Goal: Task Accomplishment & Management: Use online tool/utility

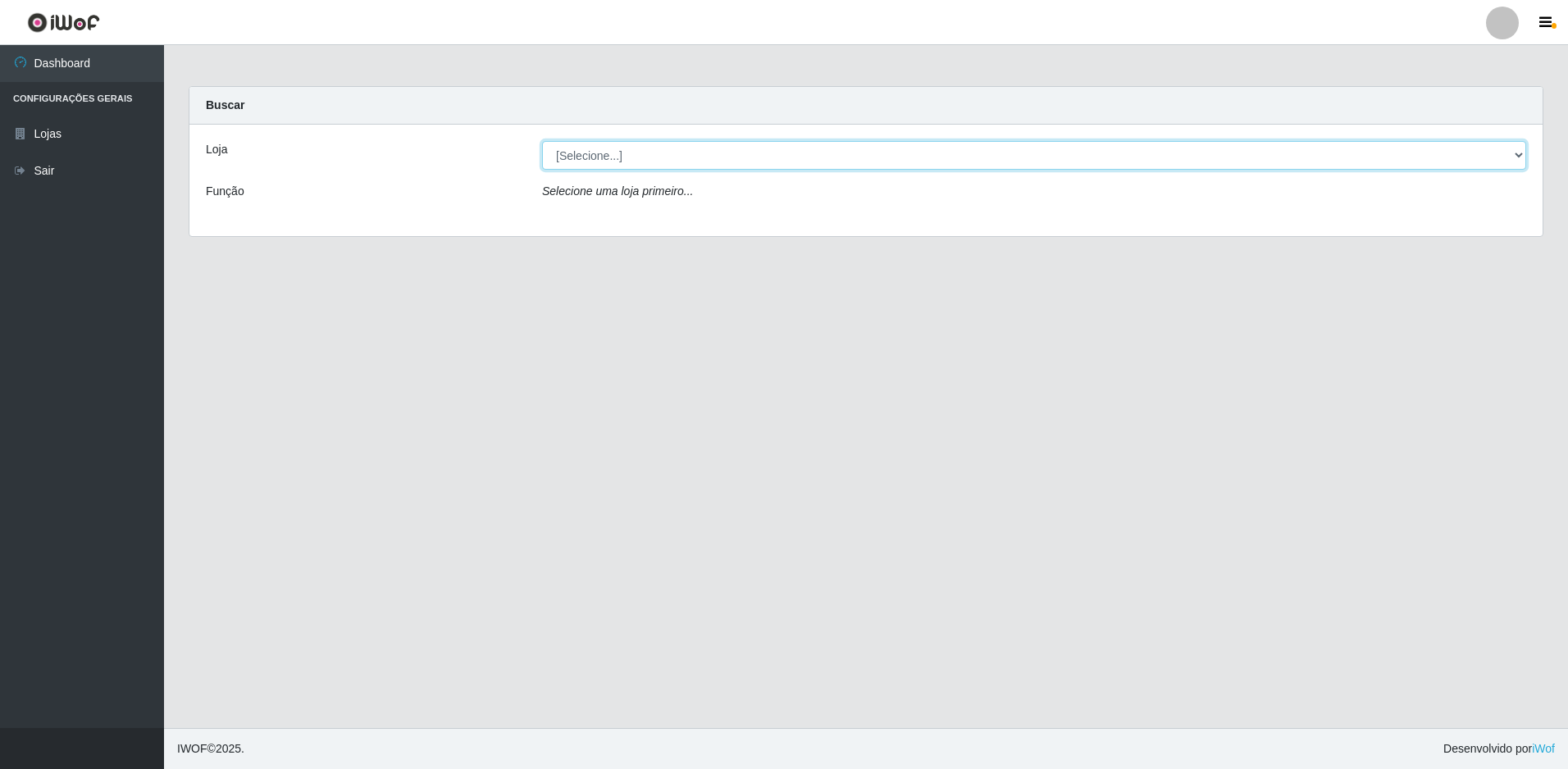
click at [620, 160] on select "[Selecione...] Extrabom - Loja 57 Anchieta" at bounding box center [1033, 155] width 984 height 28
select select "470"
click at [542, 141] on select "[Selecione...] Extrabom - Loja 57 Anchieta" at bounding box center [1033, 155] width 984 height 28
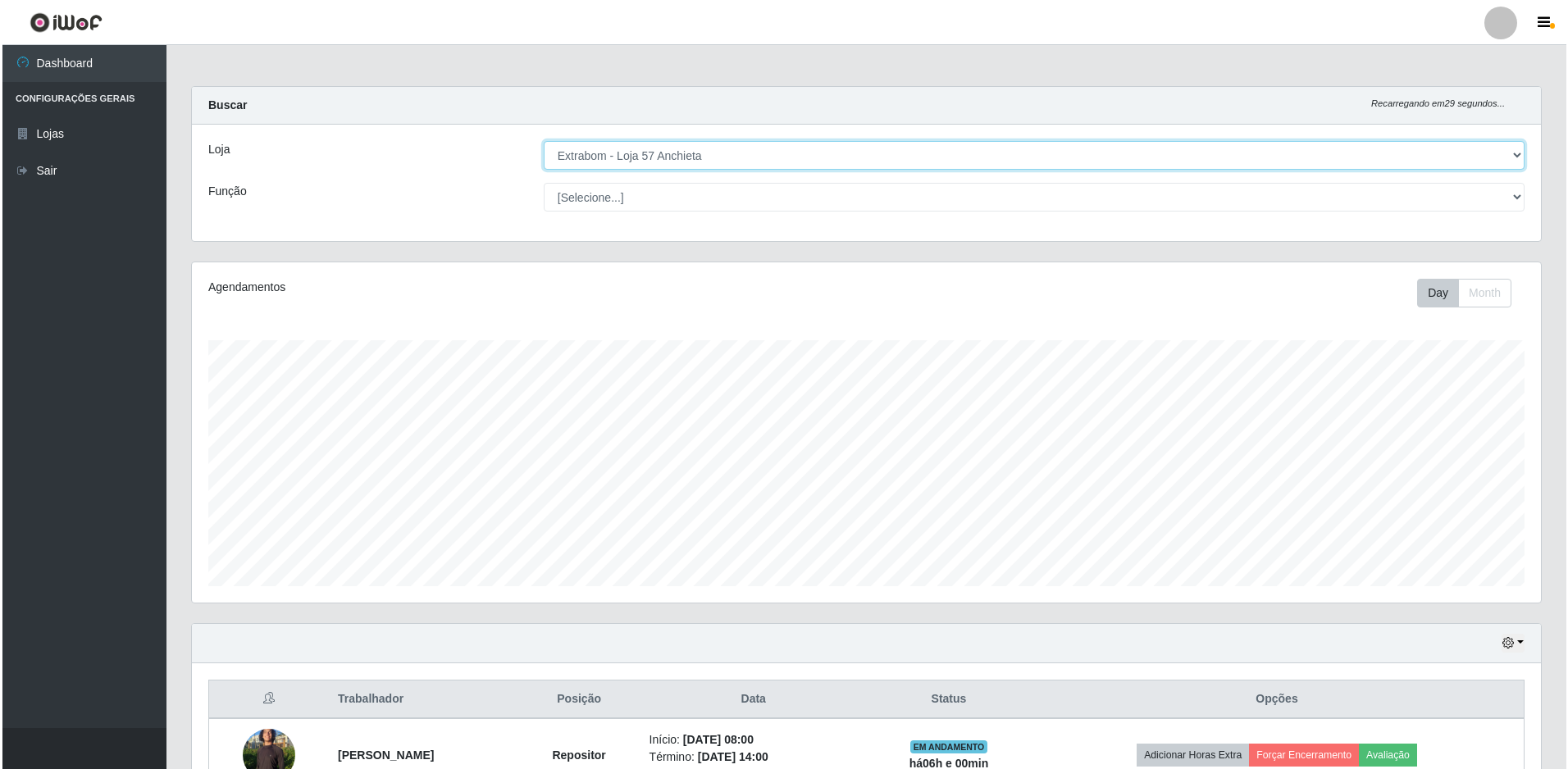
scroll to position [246, 0]
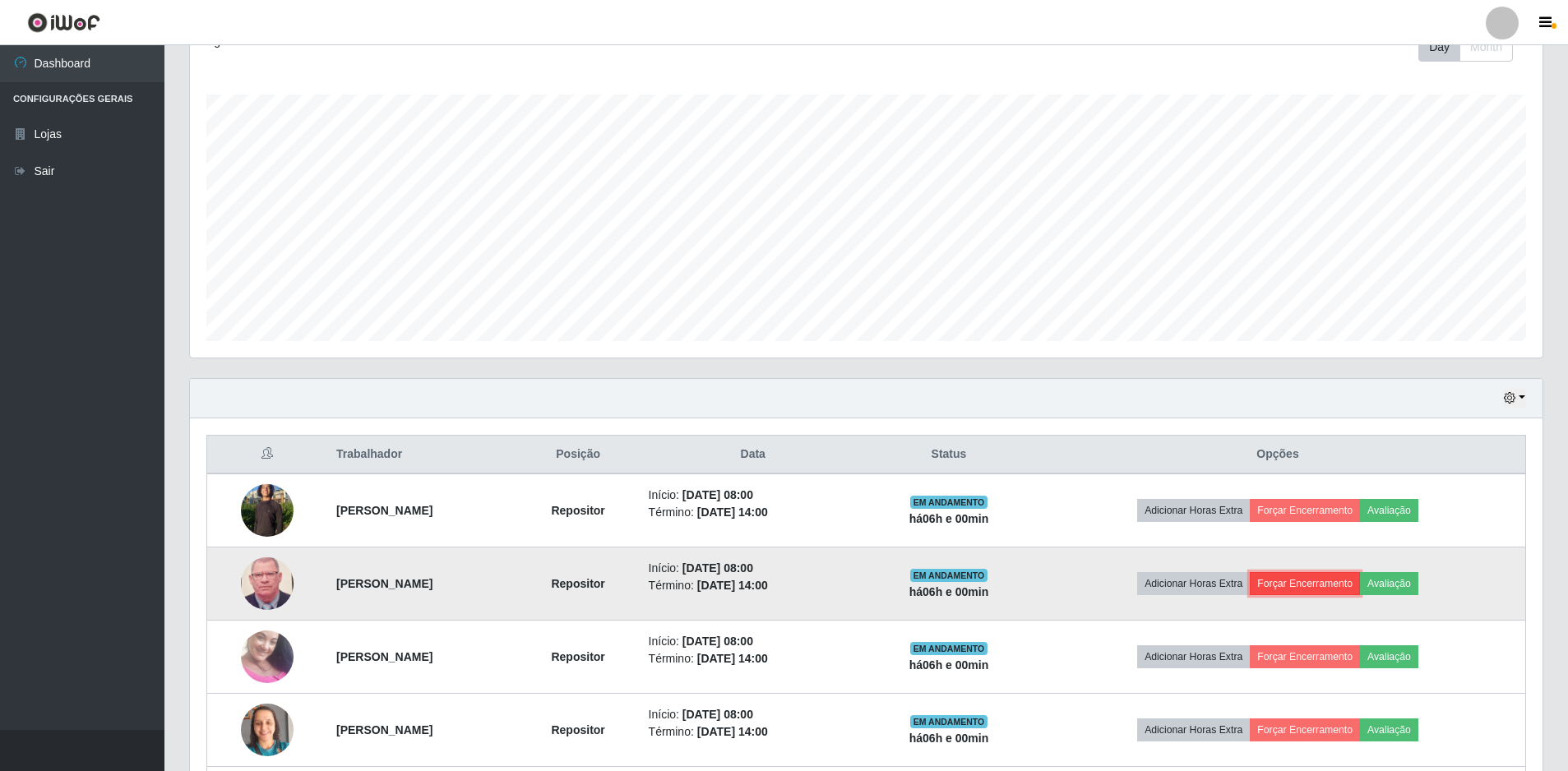
click at [1354, 583] on button "Forçar Encerramento" at bounding box center [1304, 583] width 110 height 23
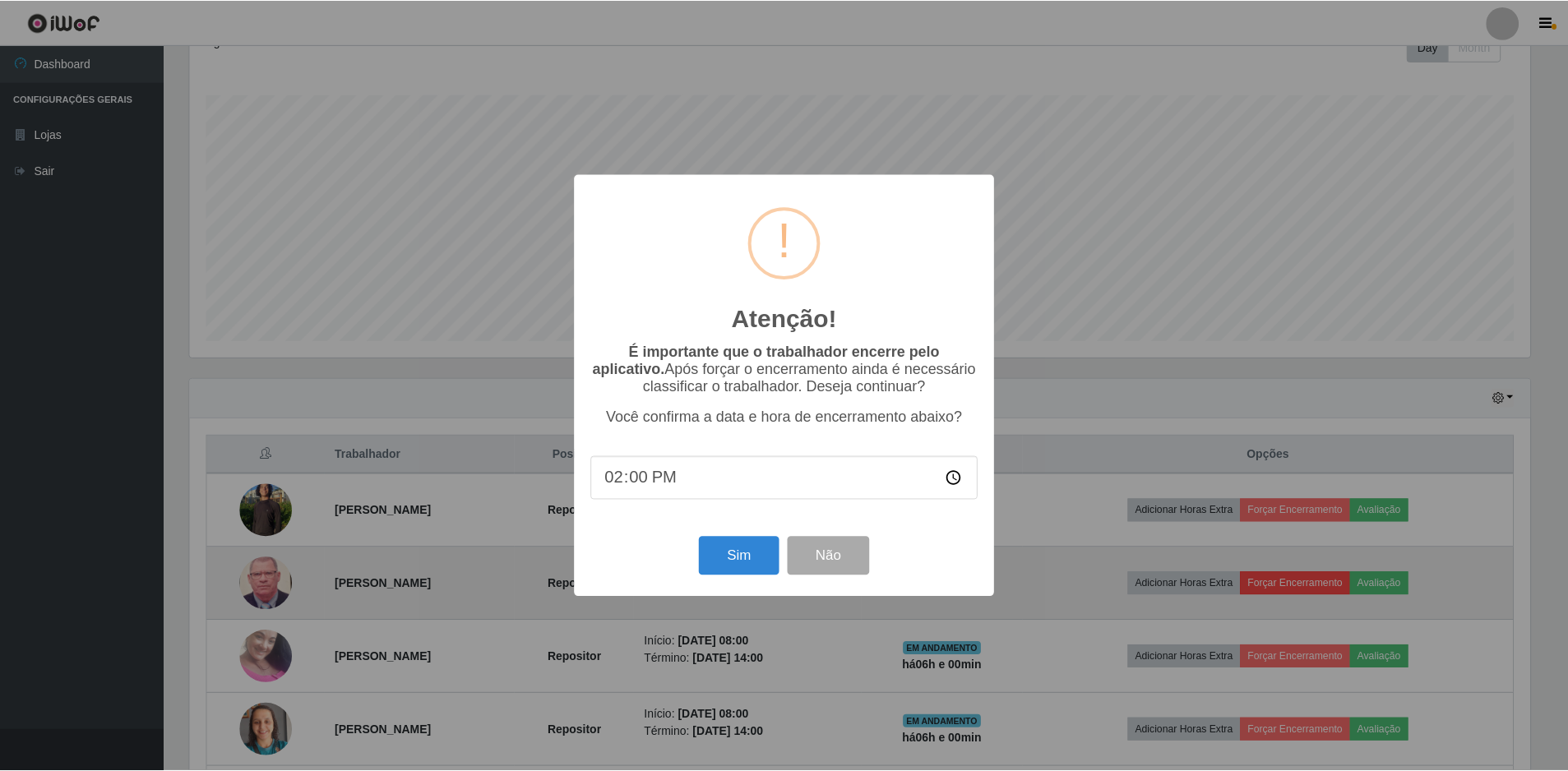
scroll to position [341, 1345]
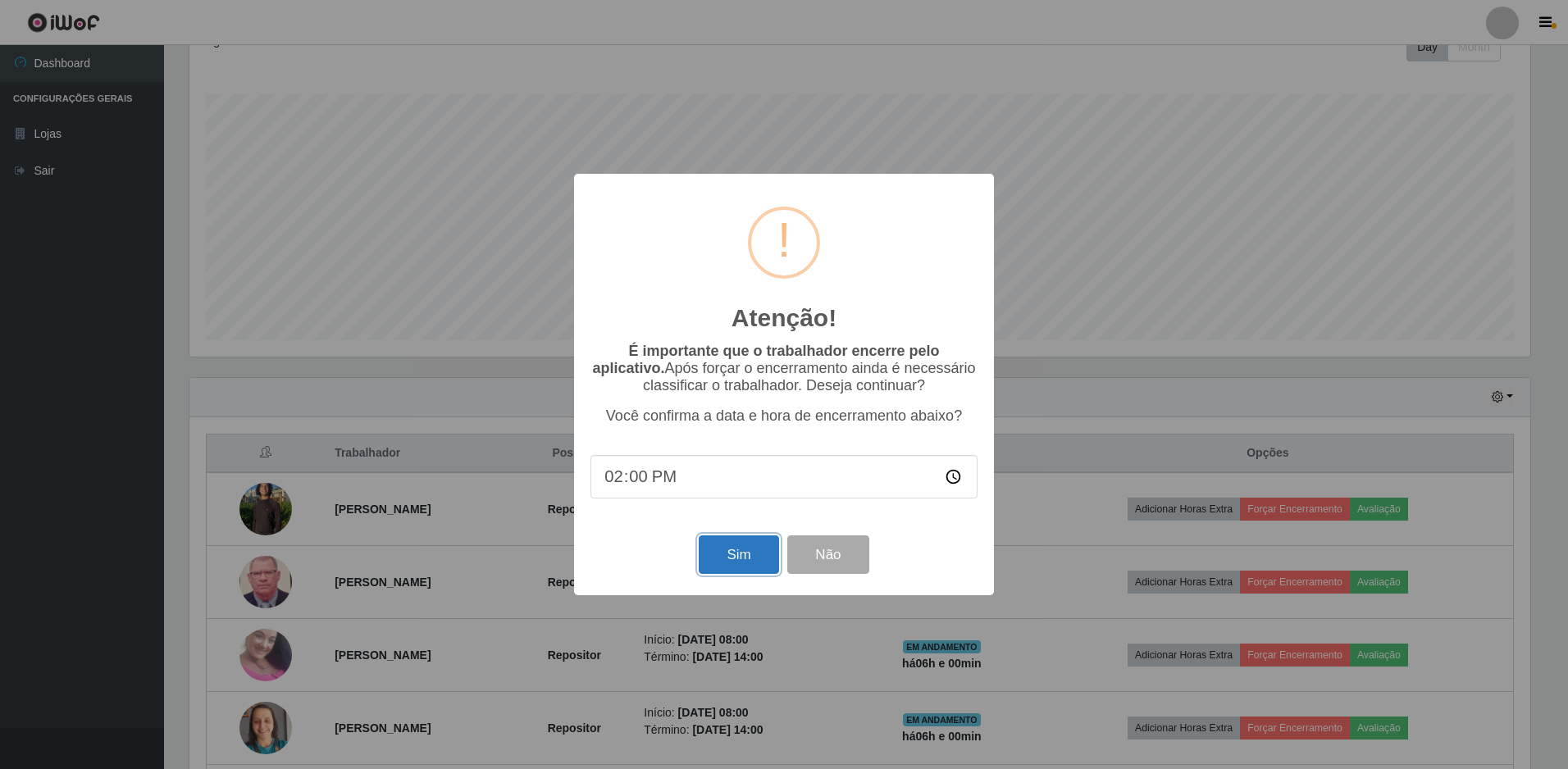
click at [749, 561] on button "Sim" at bounding box center [738, 554] width 79 height 39
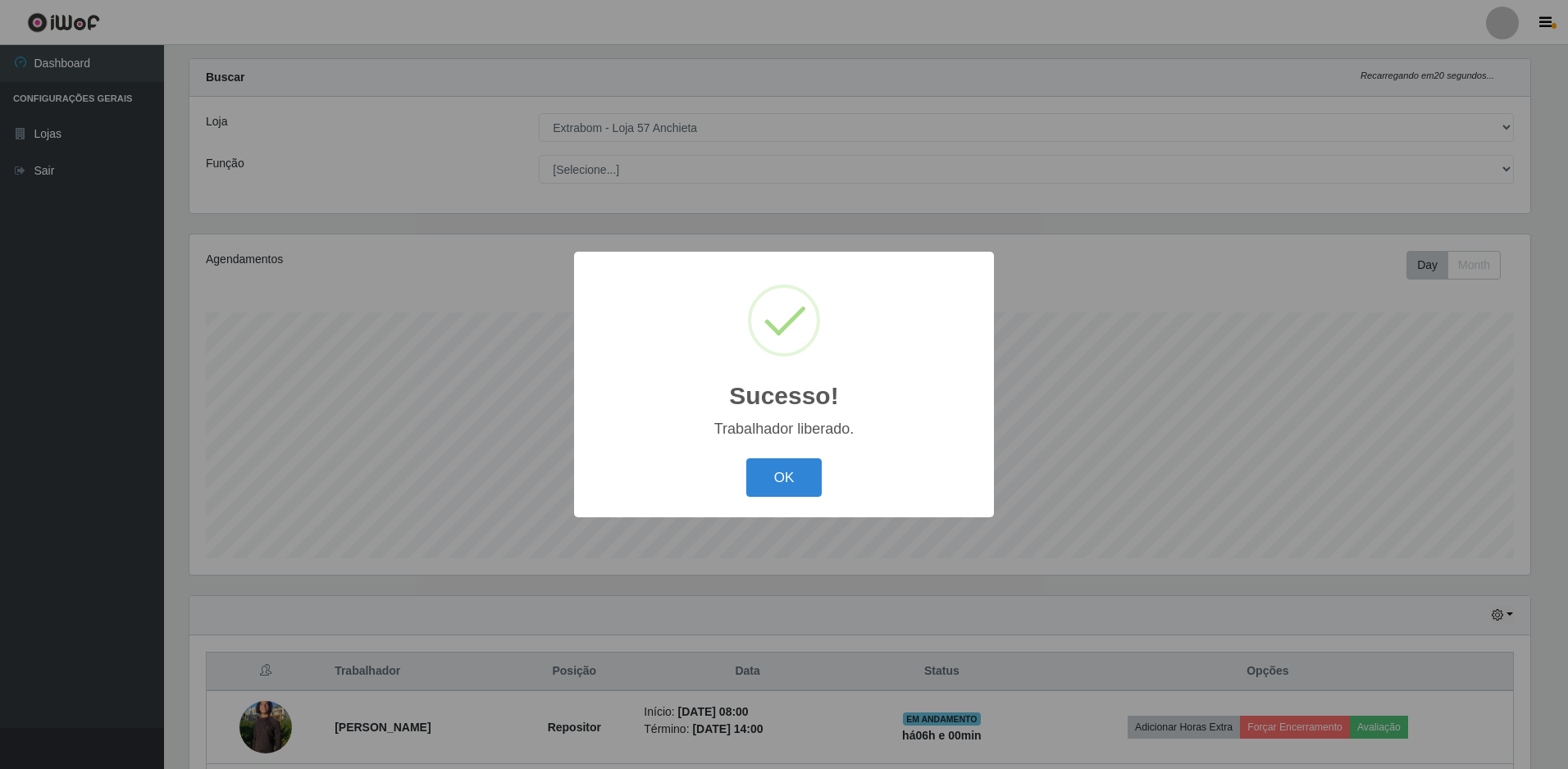
click at [746, 459] on button "OK" at bounding box center [784, 478] width 76 height 39
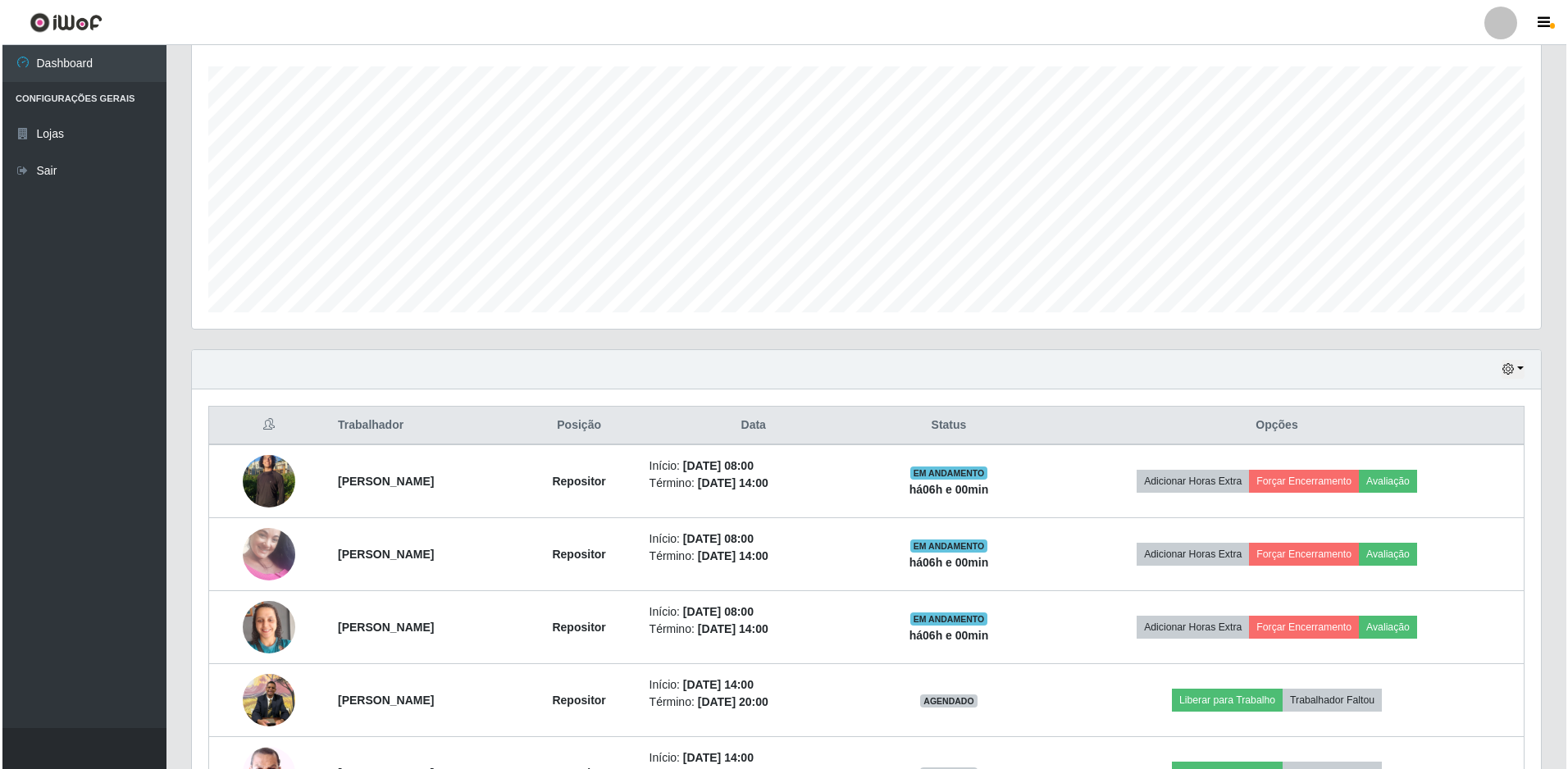
scroll to position [438, 0]
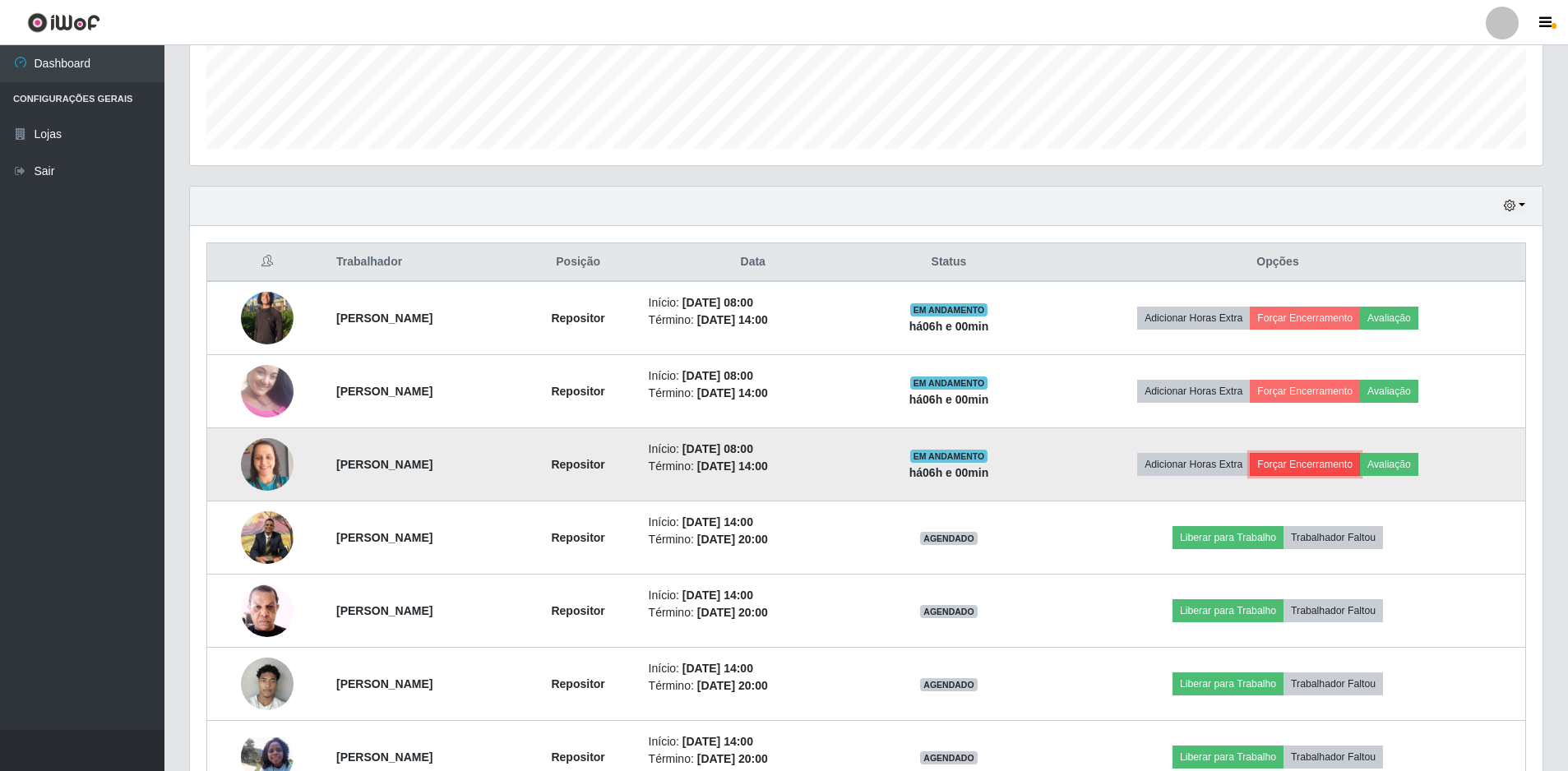
click at [1346, 458] on button "Forçar Encerramento" at bounding box center [1304, 464] width 110 height 23
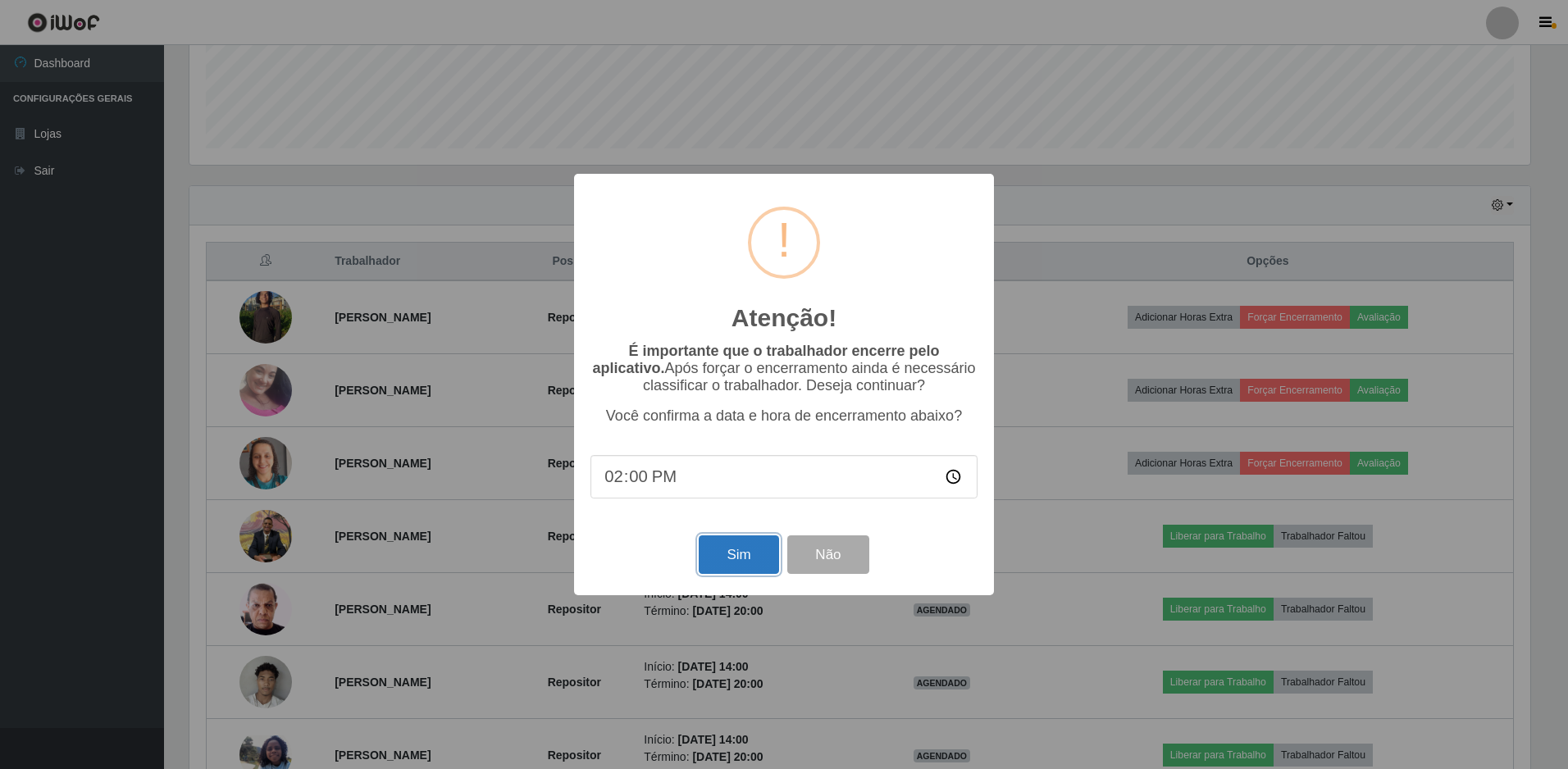
click at [733, 558] on button "Sim" at bounding box center [738, 554] width 79 height 39
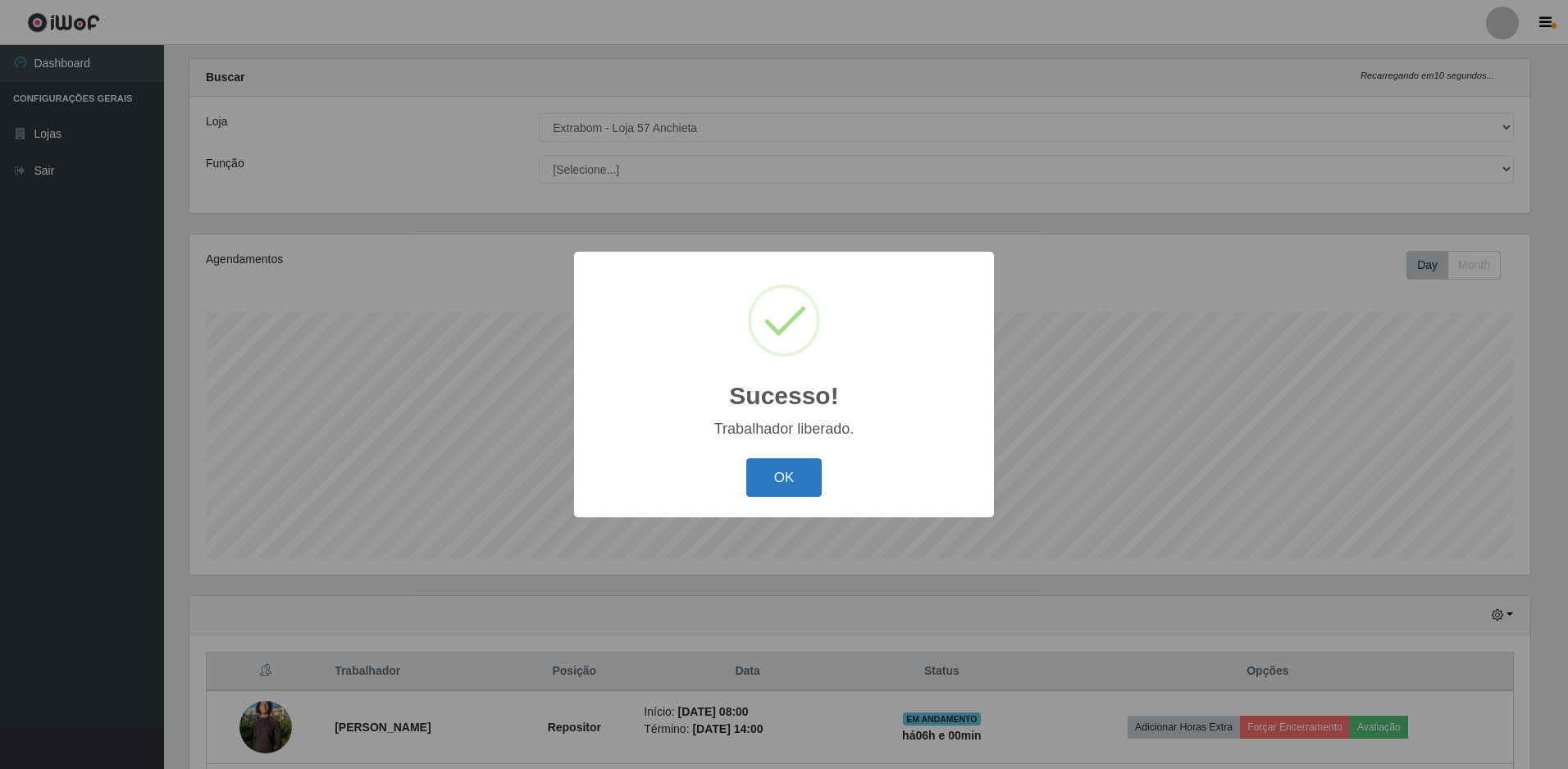
click at [783, 474] on button "OK" at bounding box center [784, 478] width 76 height 39
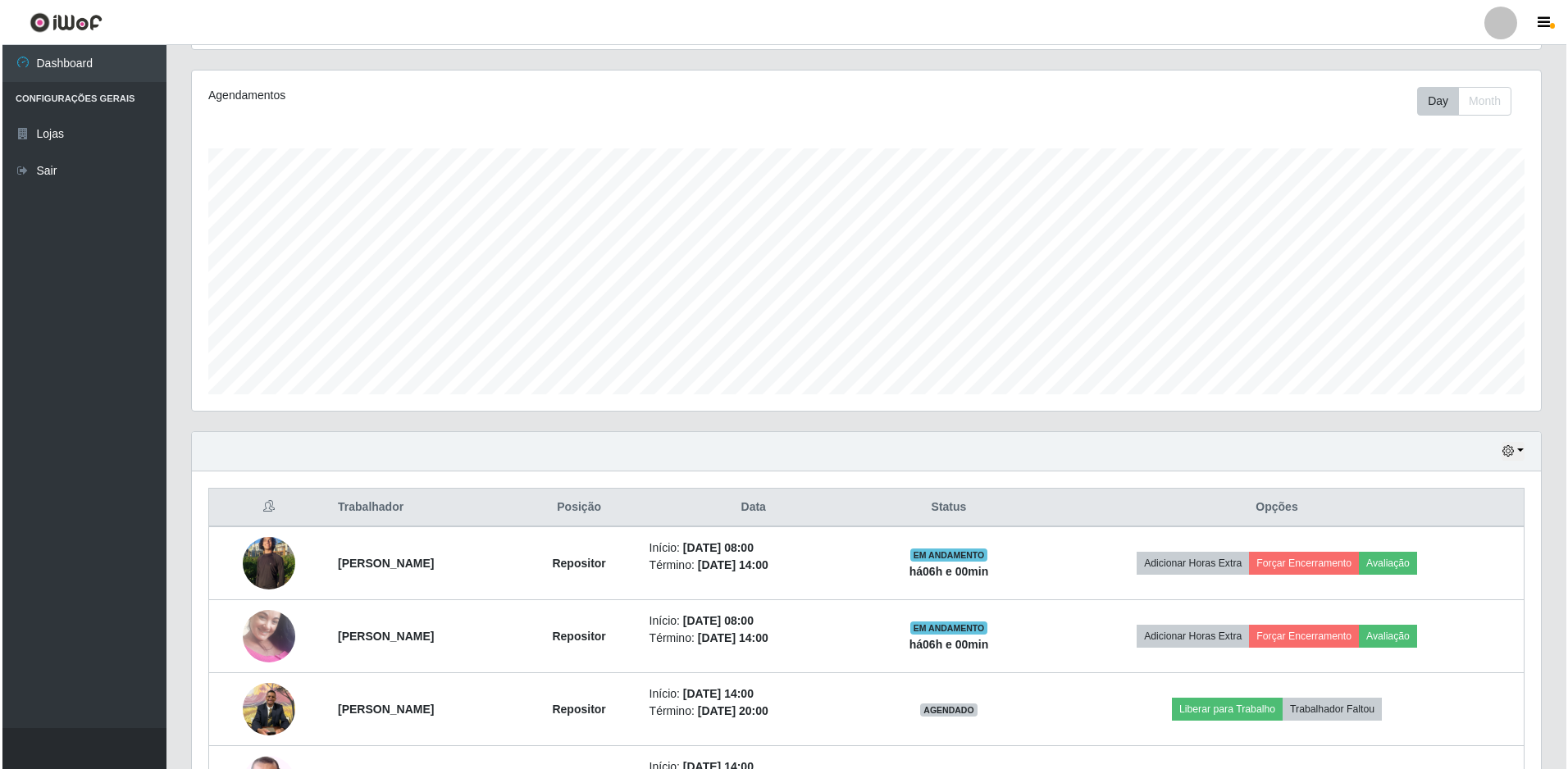
scroll to position [438, 0]
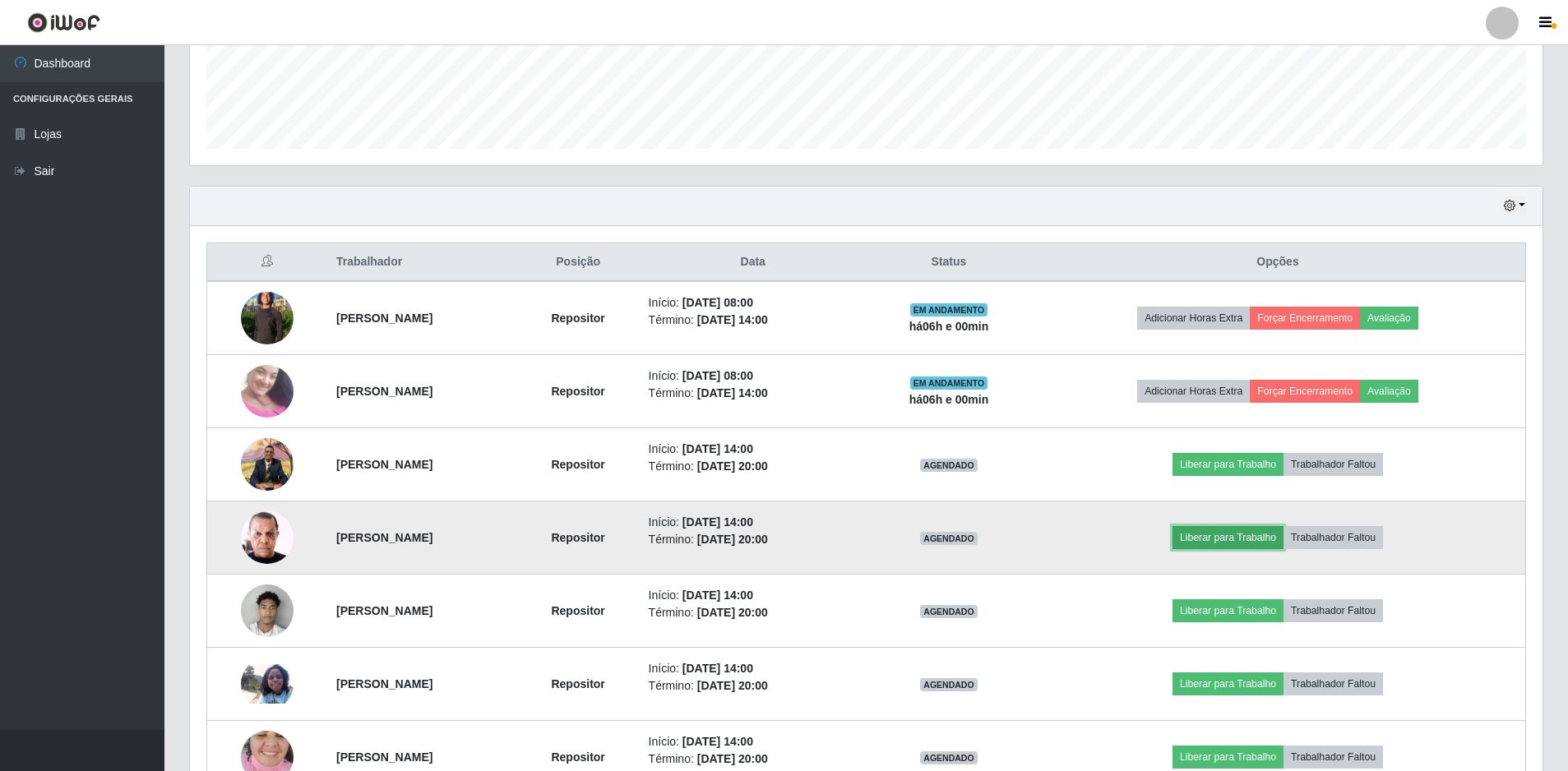
click at [1244, 538] on button "Liberar para Trabalho" at bounding box center [1228, 538] width 111 height 23
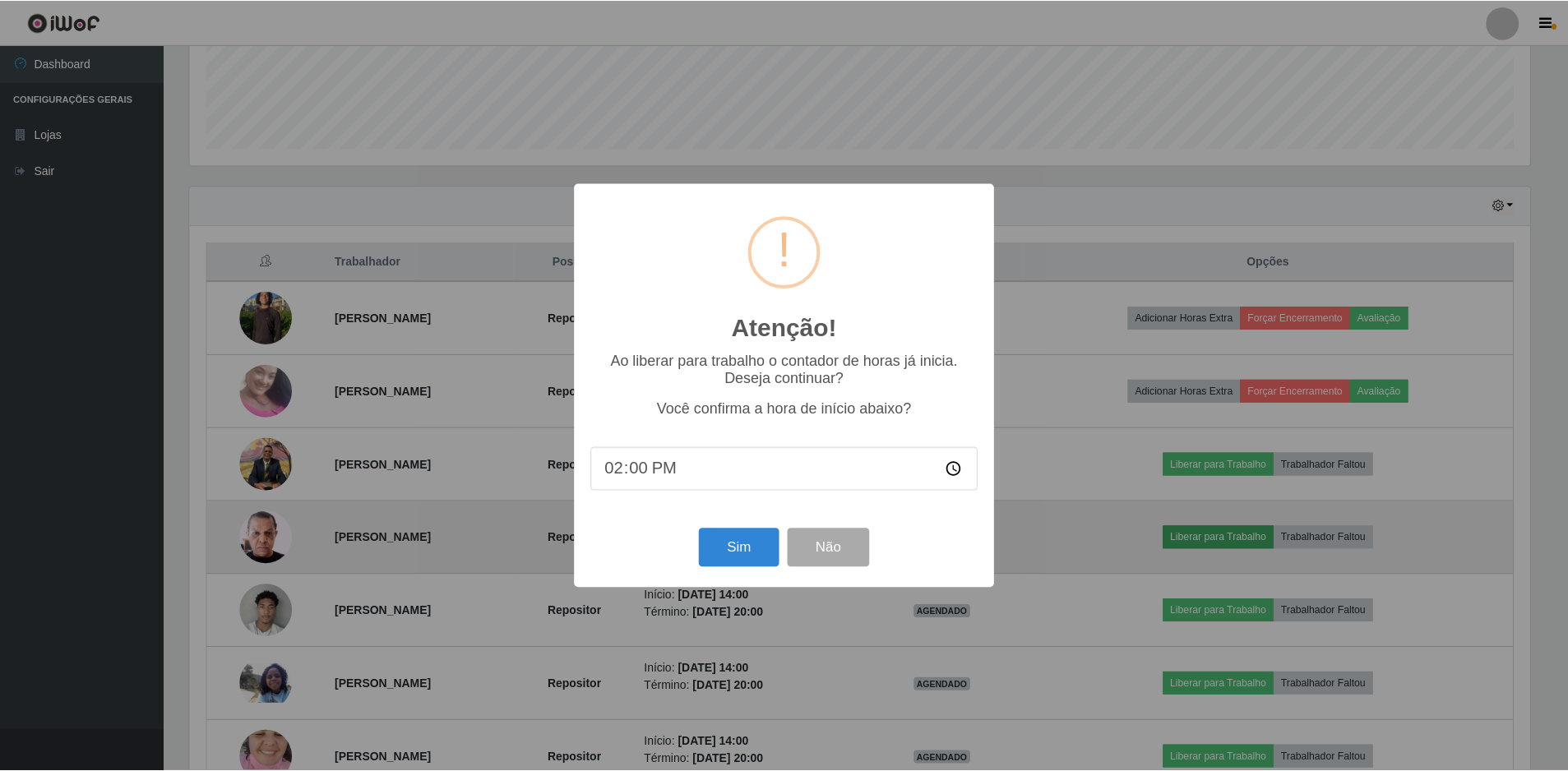
scroll to position [341, 1345]
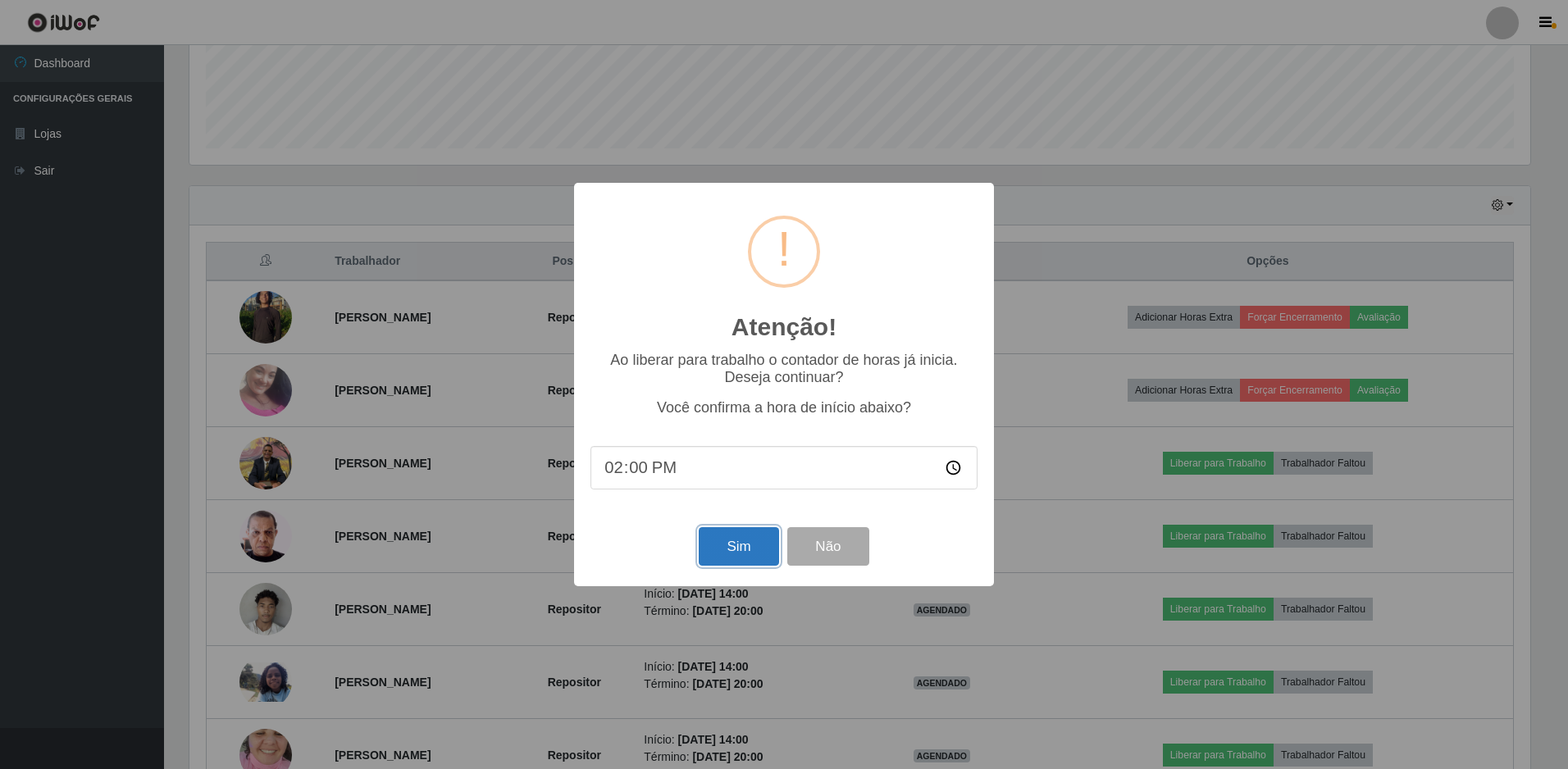
click at [736, 540] on button "Sim" at bounding box center [738, 546] width 79 height 39
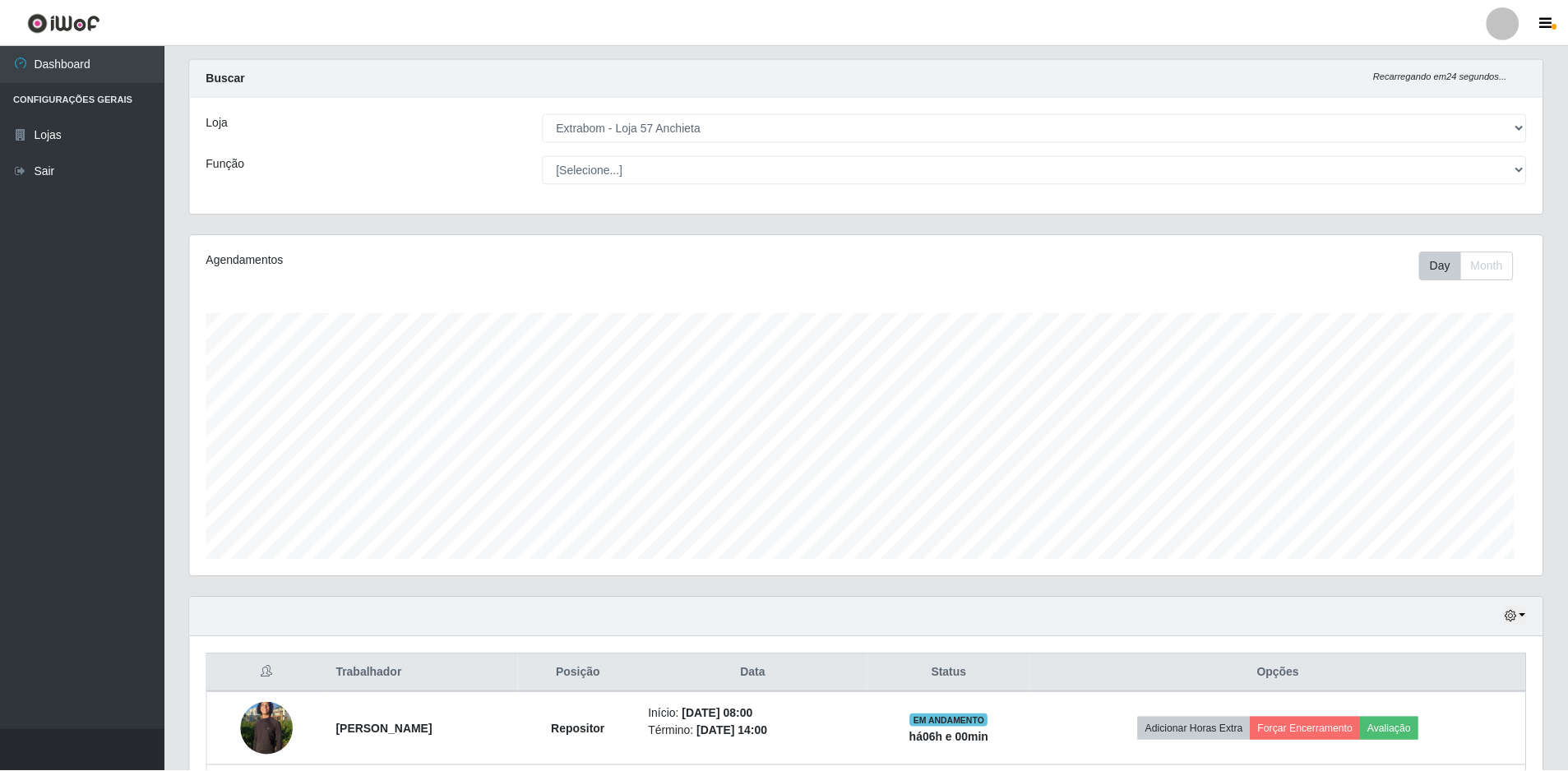
scroll to position [0, 0]
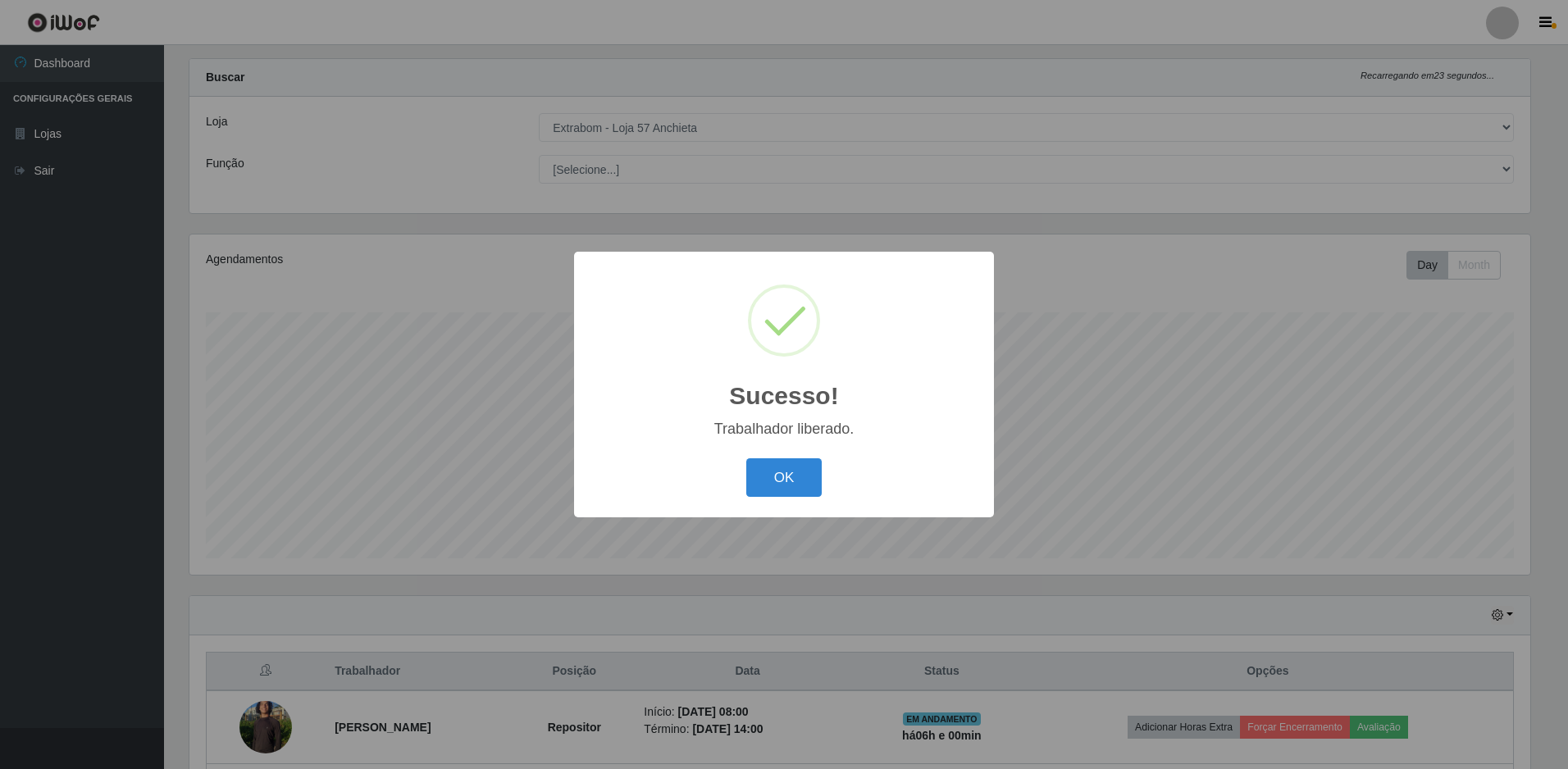
click at [746, 459] on button "OK" at bounding box center [784, 478] width 76 height 39
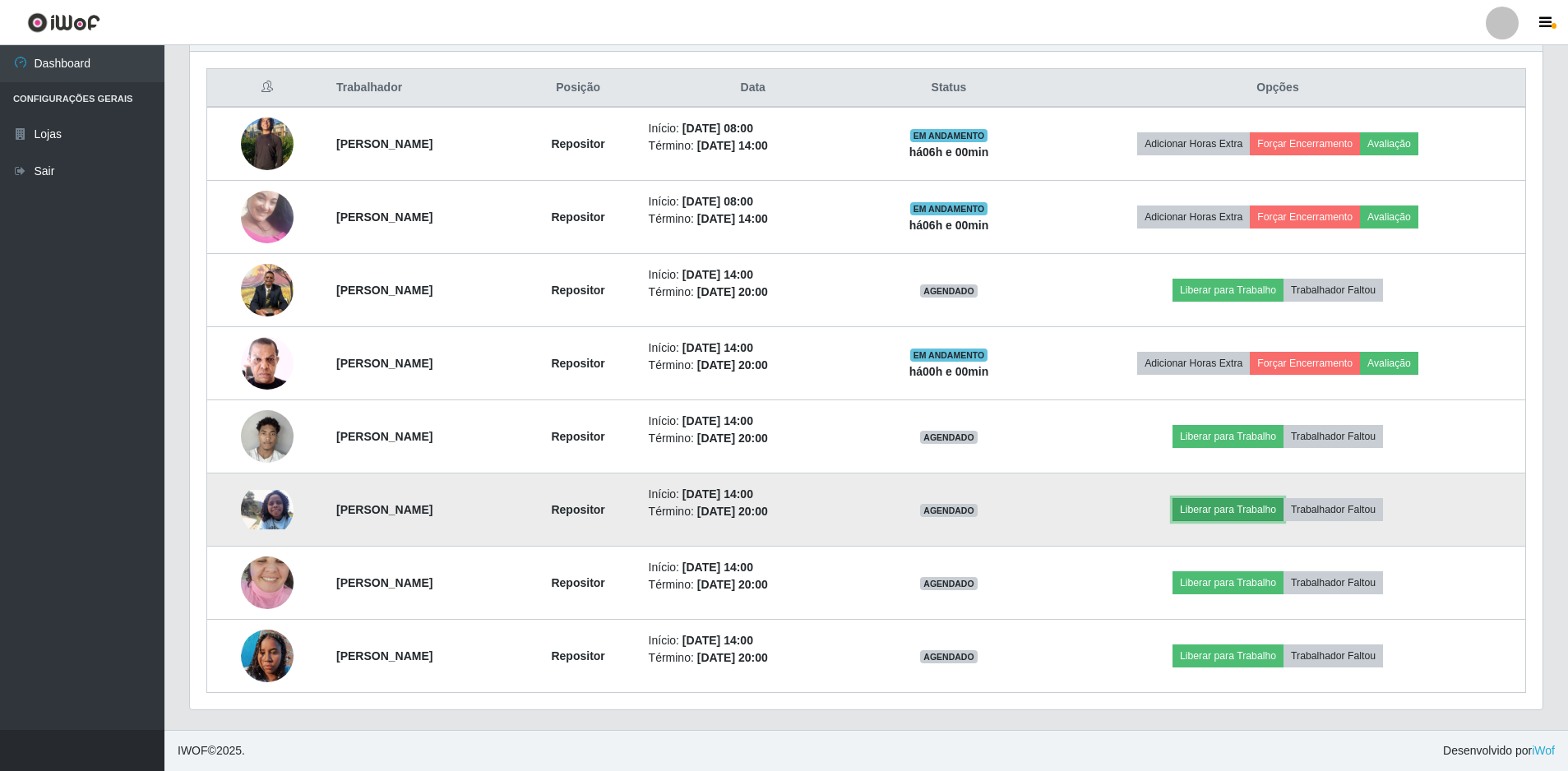
click at [1240, 504] on button "Liberar para Trabalho" at bounding box center [1228, 509] width 111 height 23
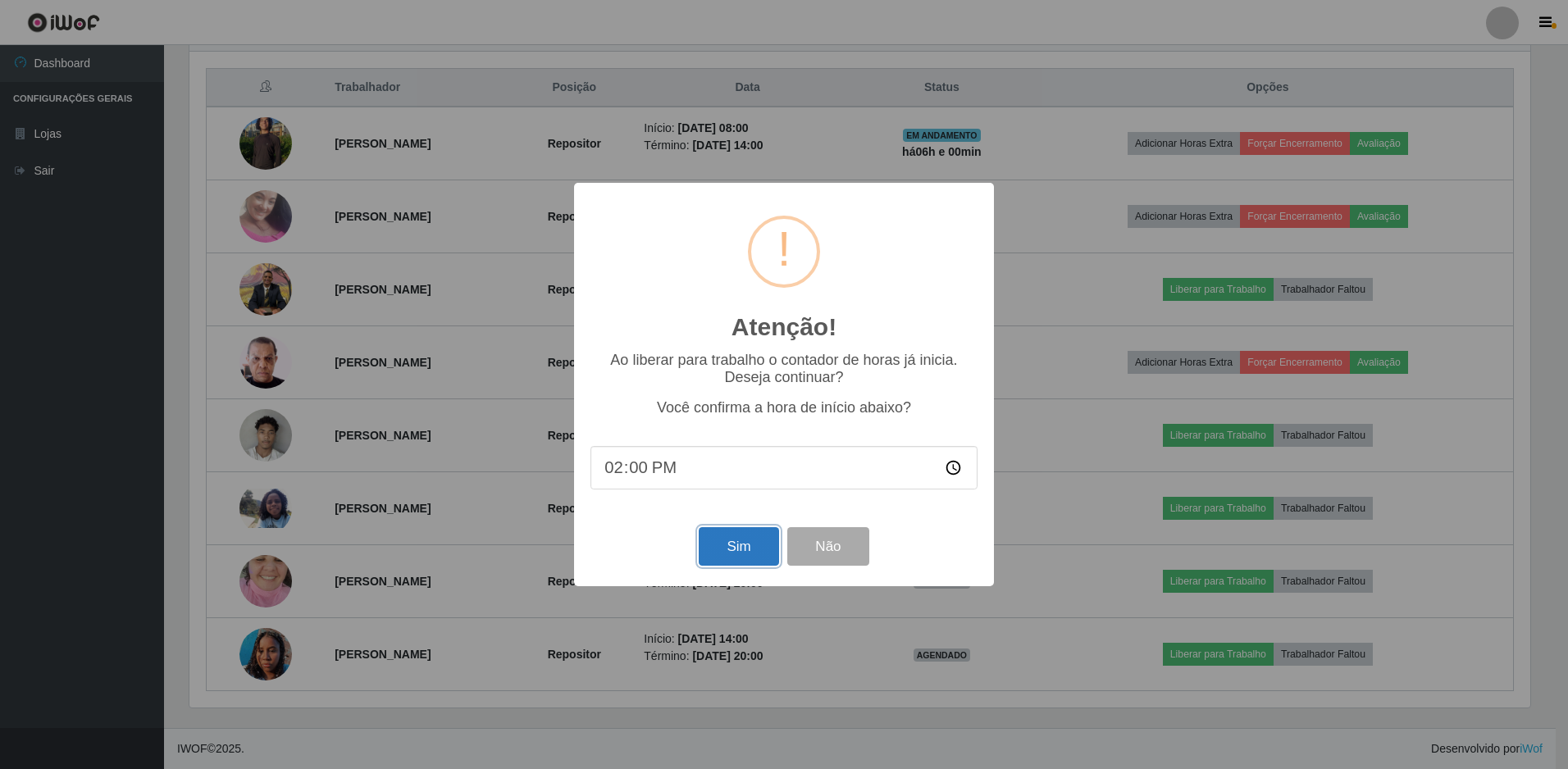
click at [742, 545] on button "Sim" at bounding box center [738, 546] width 79 height 39
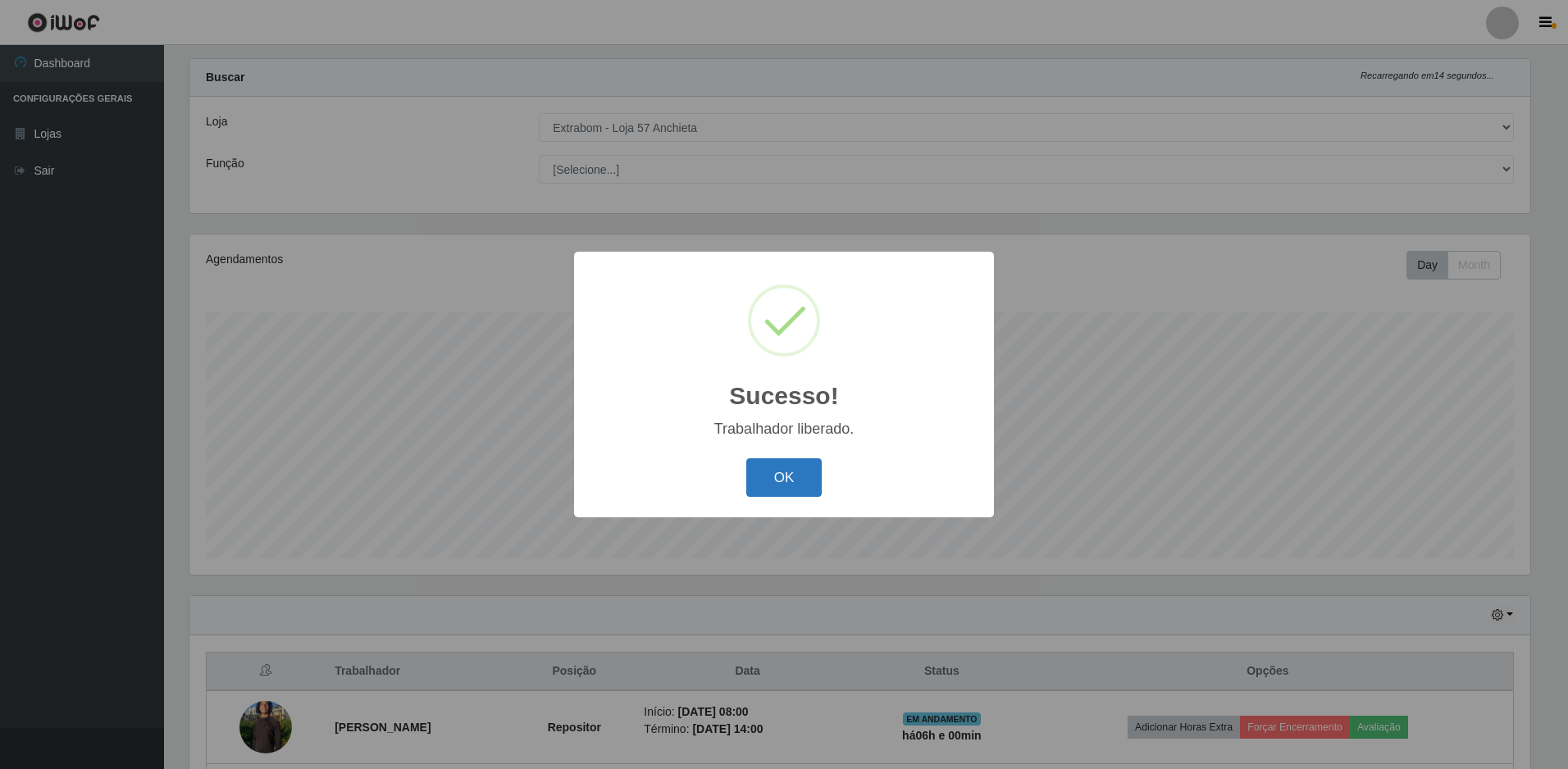
click at [748, 485] on button "OK" at bounding box center [784, 478] width 76 height 39
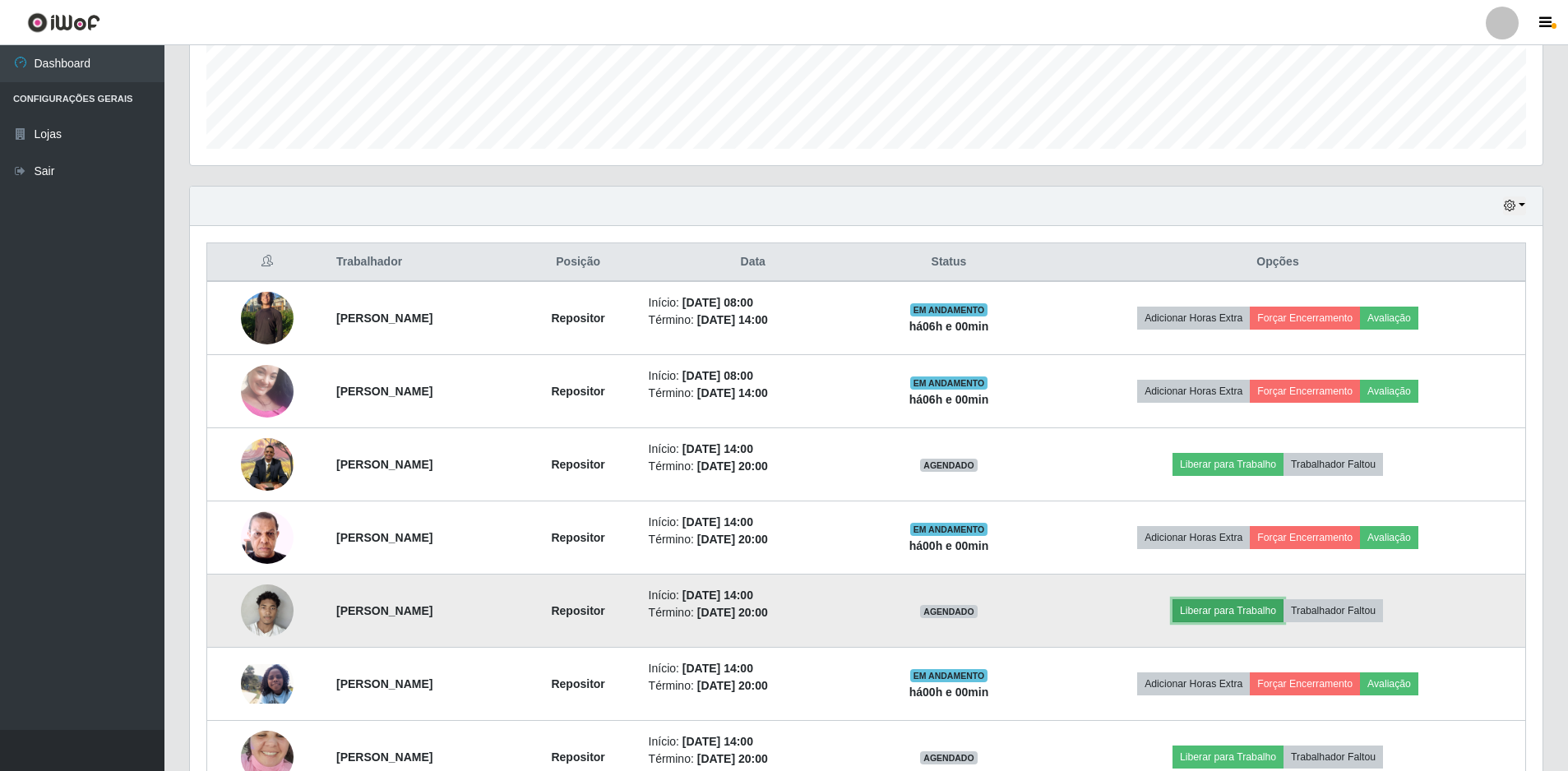
click at [1283, 607] on button "Liberar para Trabalho" at bounding box center [1228, 610] width 111 height 23
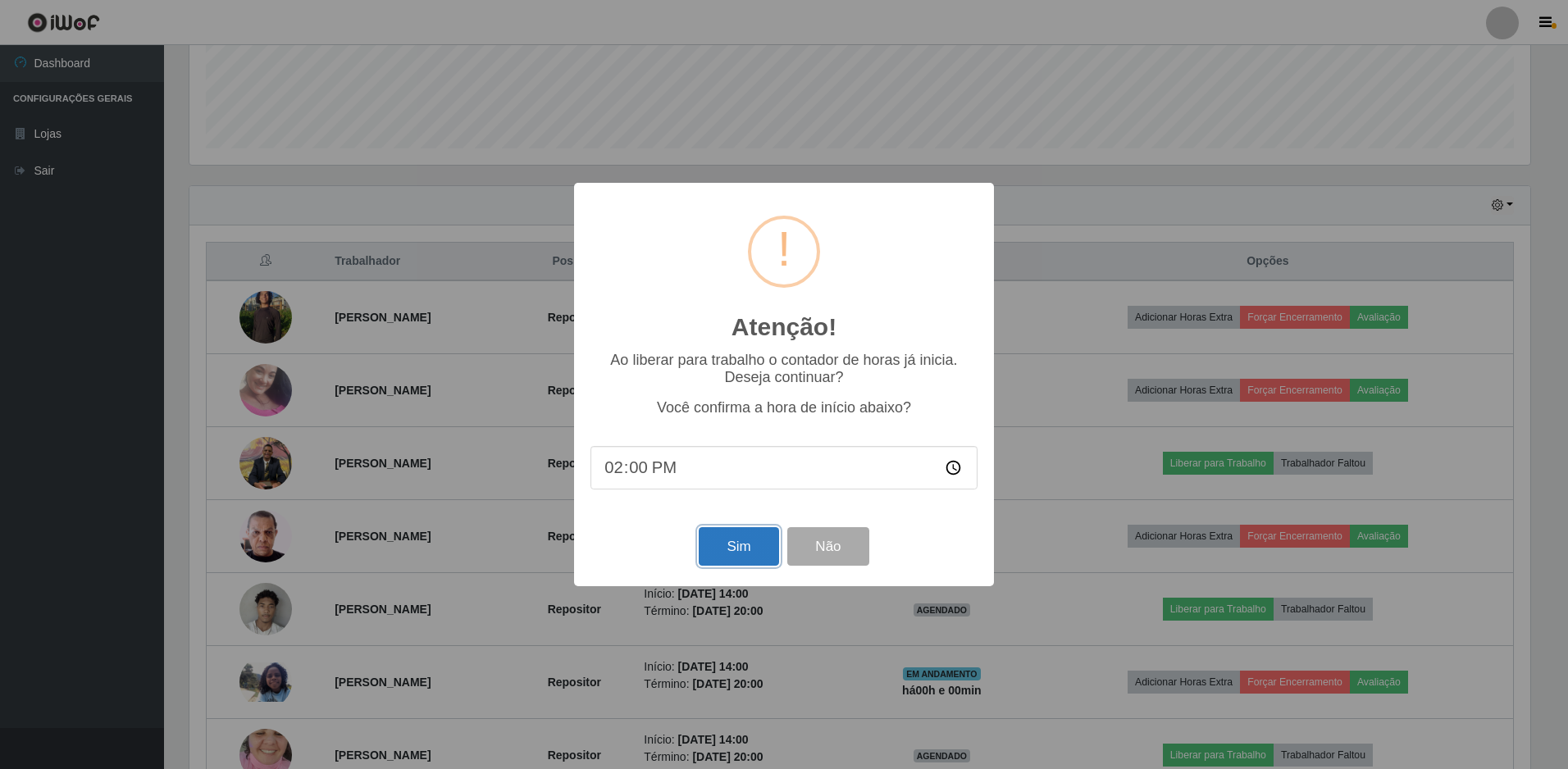
click at [717, 543] on button "Sim" at bounding box center [738, 546] width 79 height 39
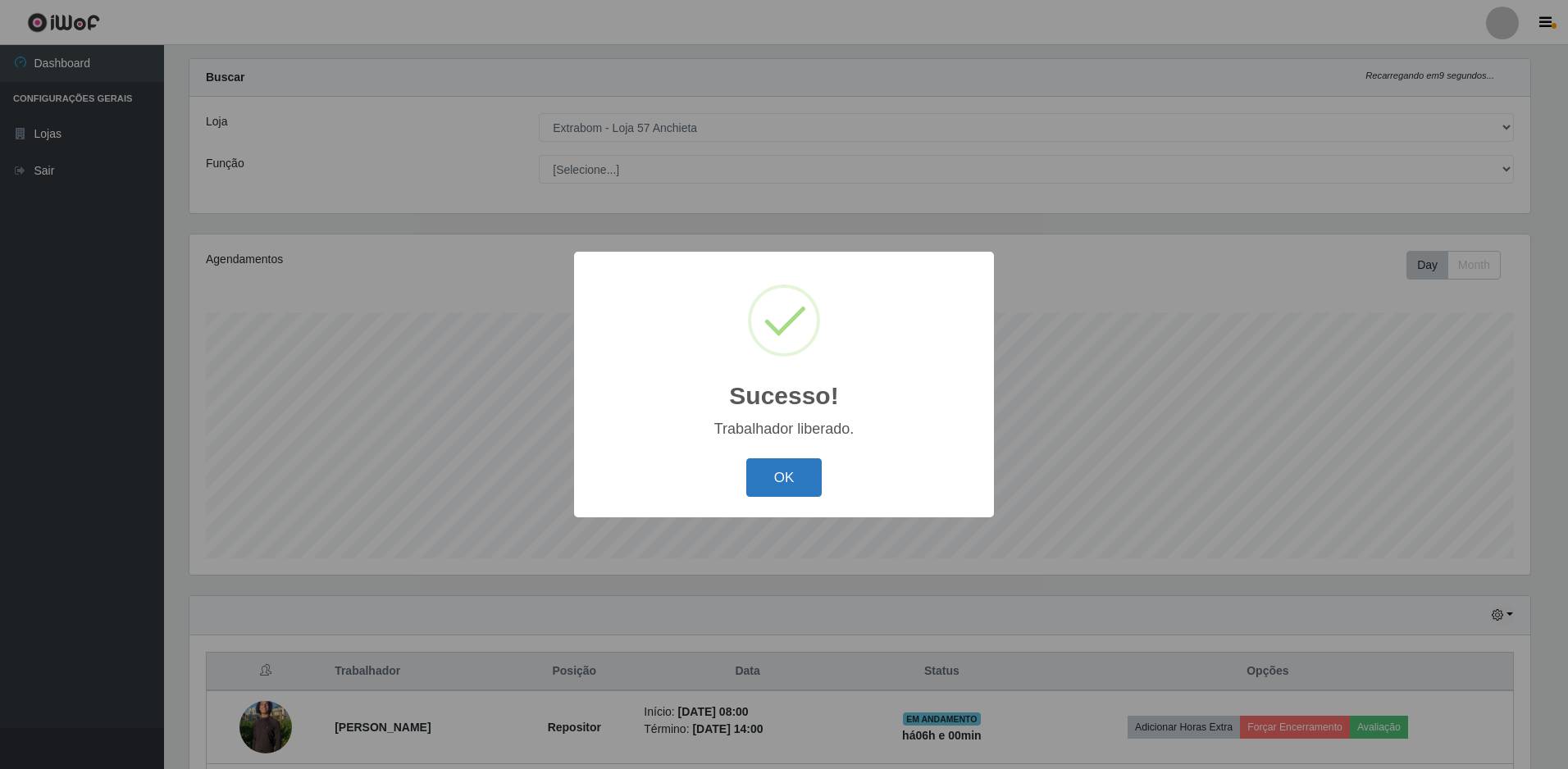
click at [787, 489] on button "OK" at bounding box center [784, 478] width 76 height 39
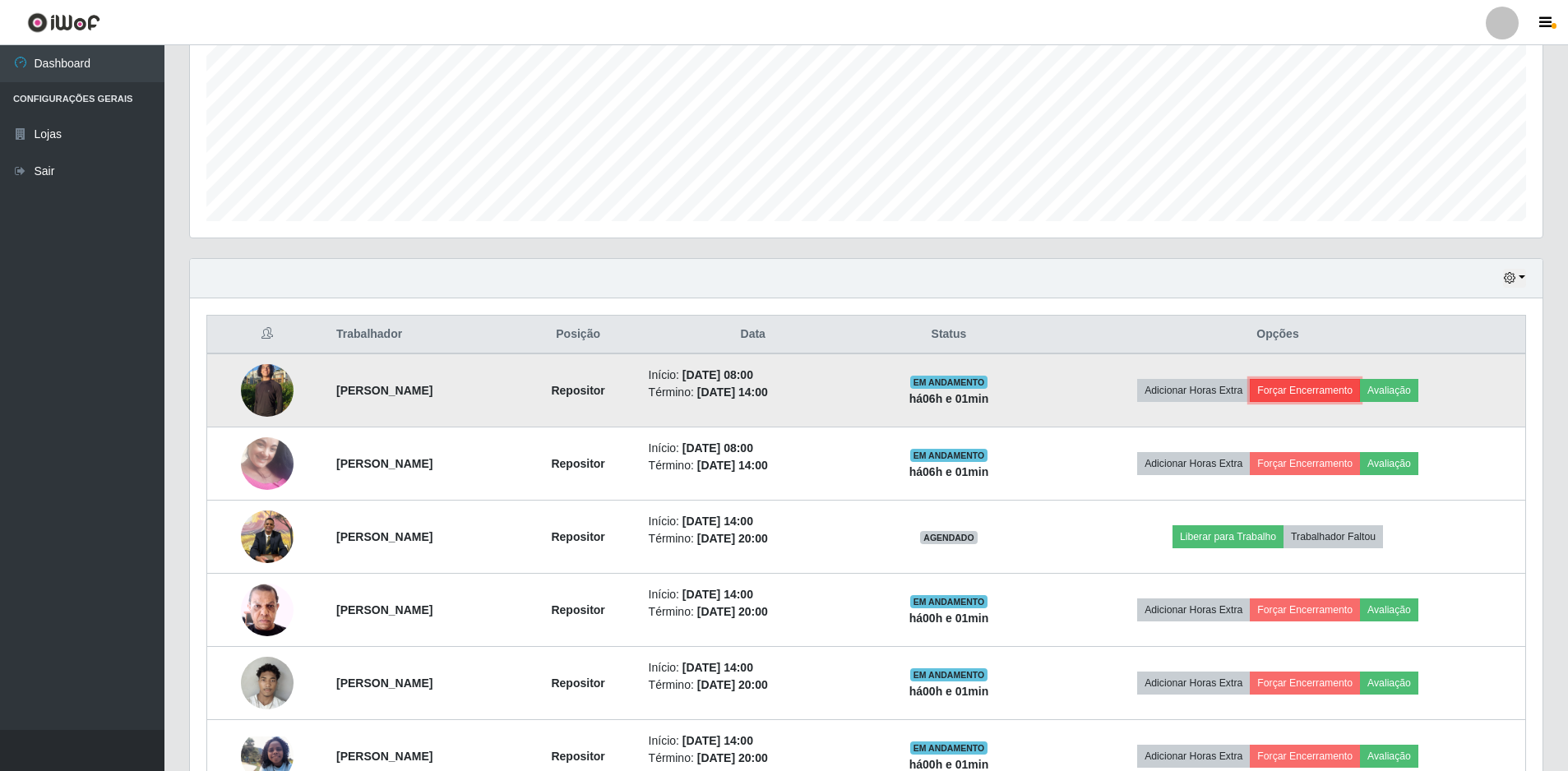
click at [1330, 387] on button "Forçar Encerramento" at bounding box center [1304, 390] width 110 height 23
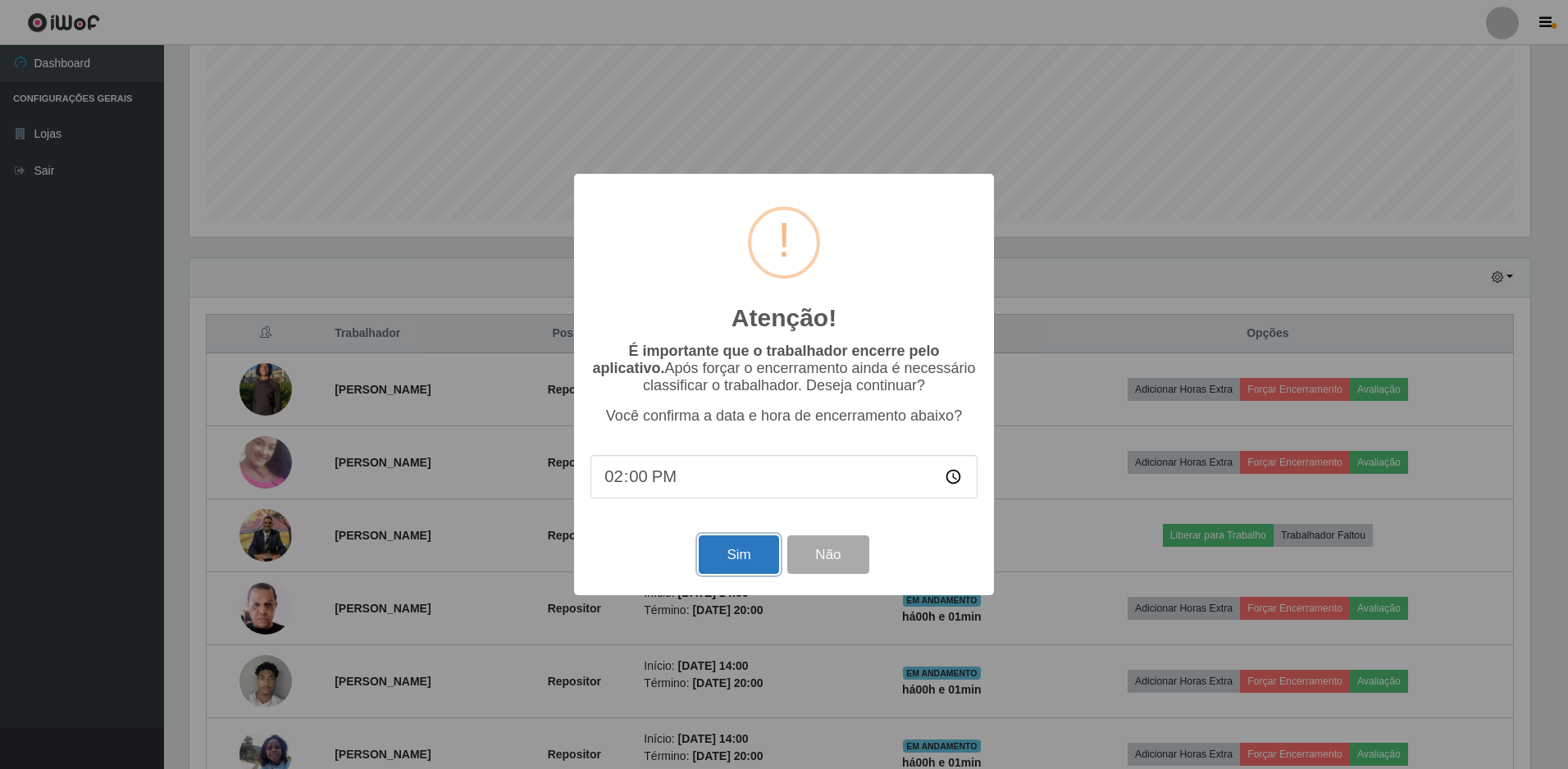
click at [738, 560] on button "Sim" at bounding box center [738, 554] width 79 height 39
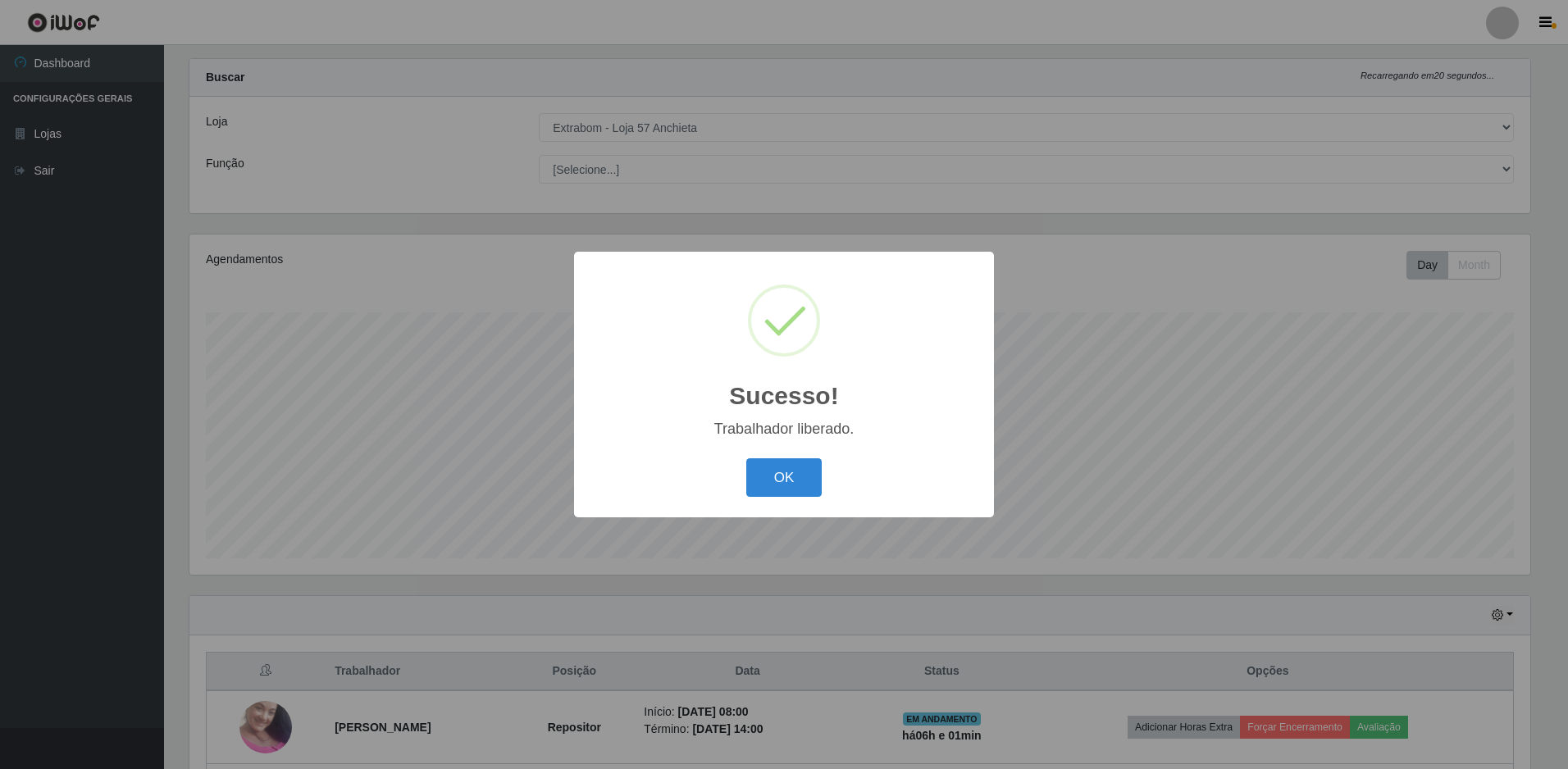
click at [746, 459] on button "OK" at bounding box center [784, 478] width 76 height 39
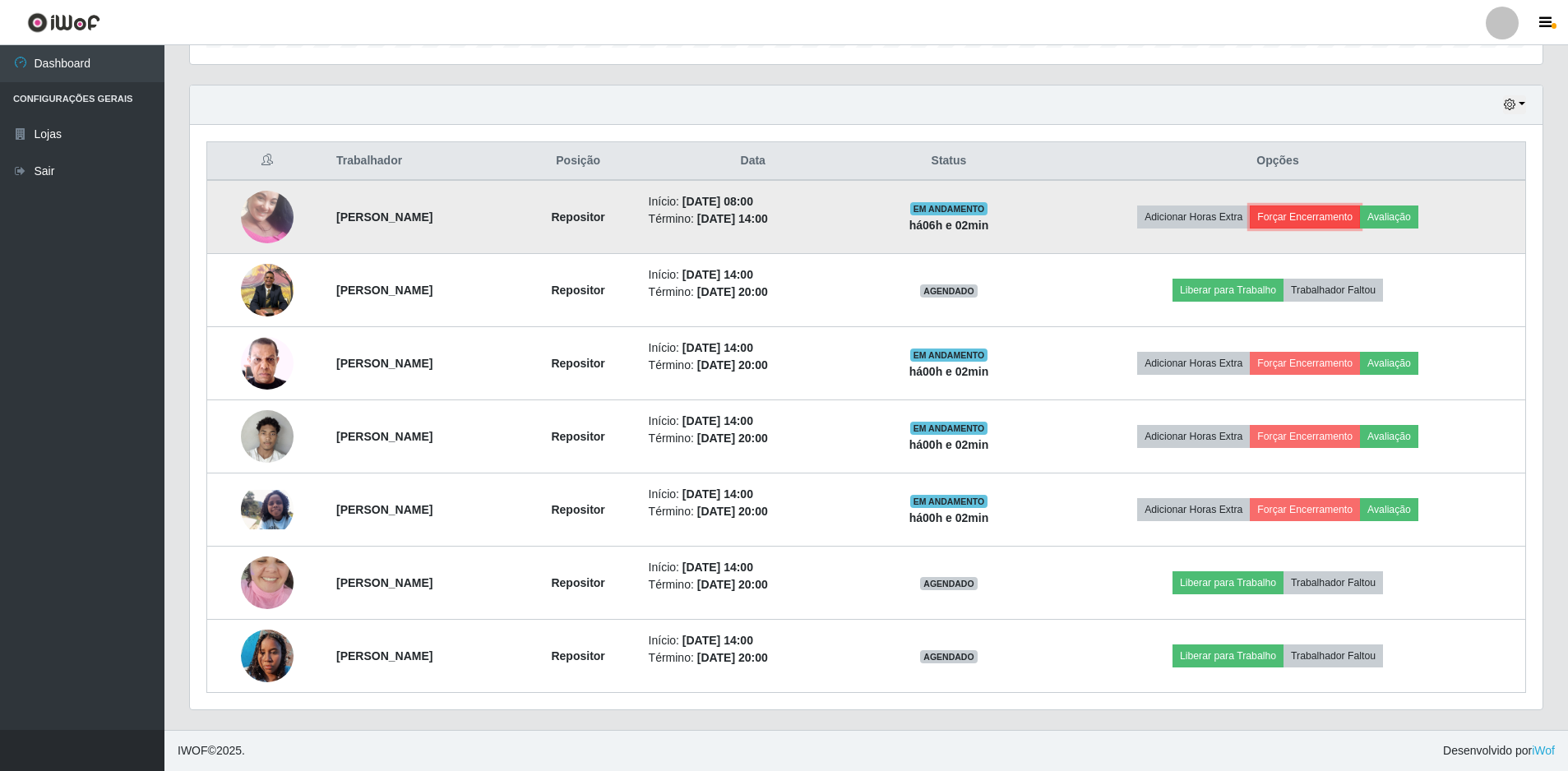
click at [1326, 225] on button "Forçar Encerramento" at bounding box center [1304, 217] width 110 height 23
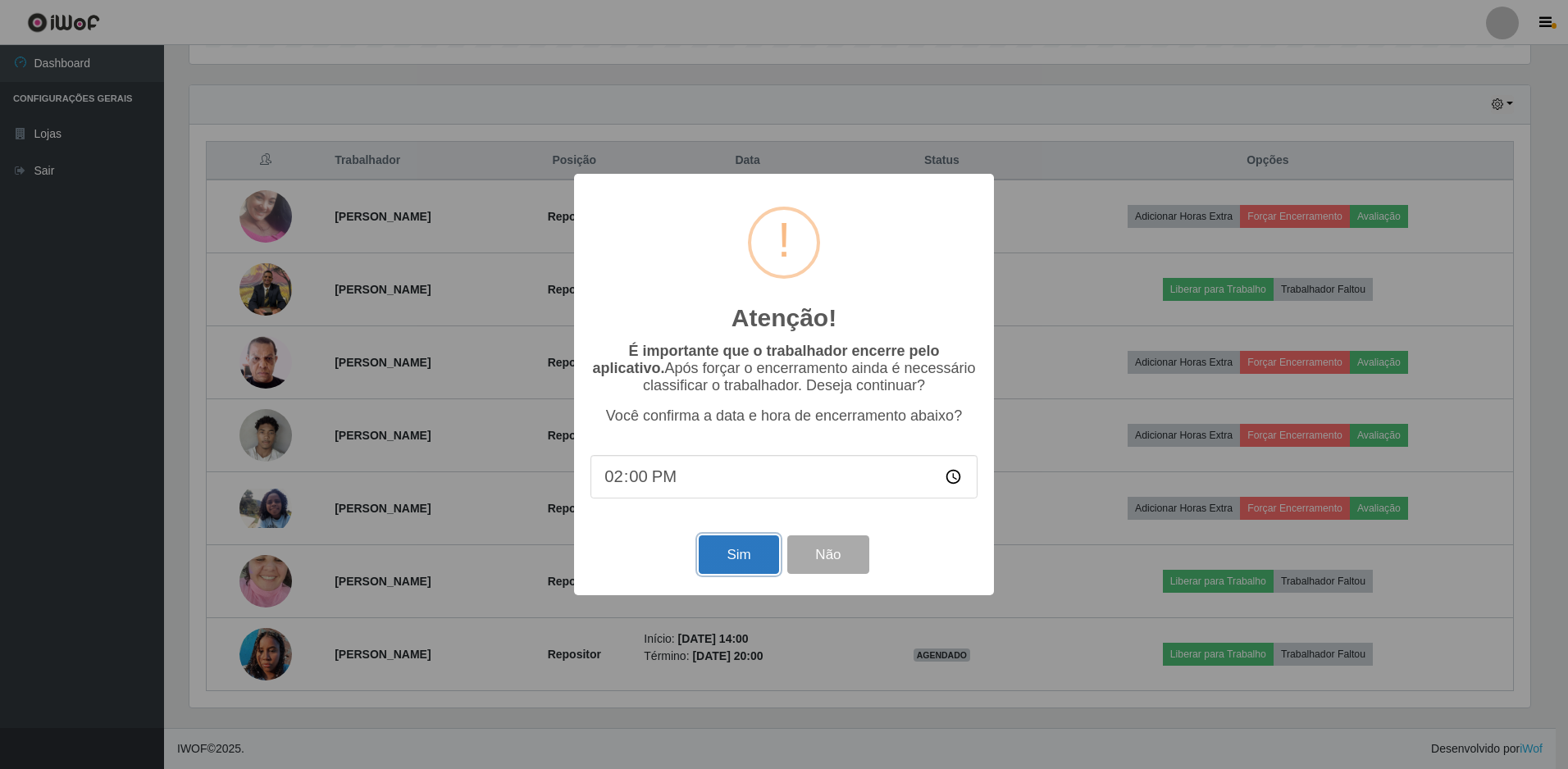
click at [745, 574] on button "Sim" at bounding box center [738, 554] width 79 height 39
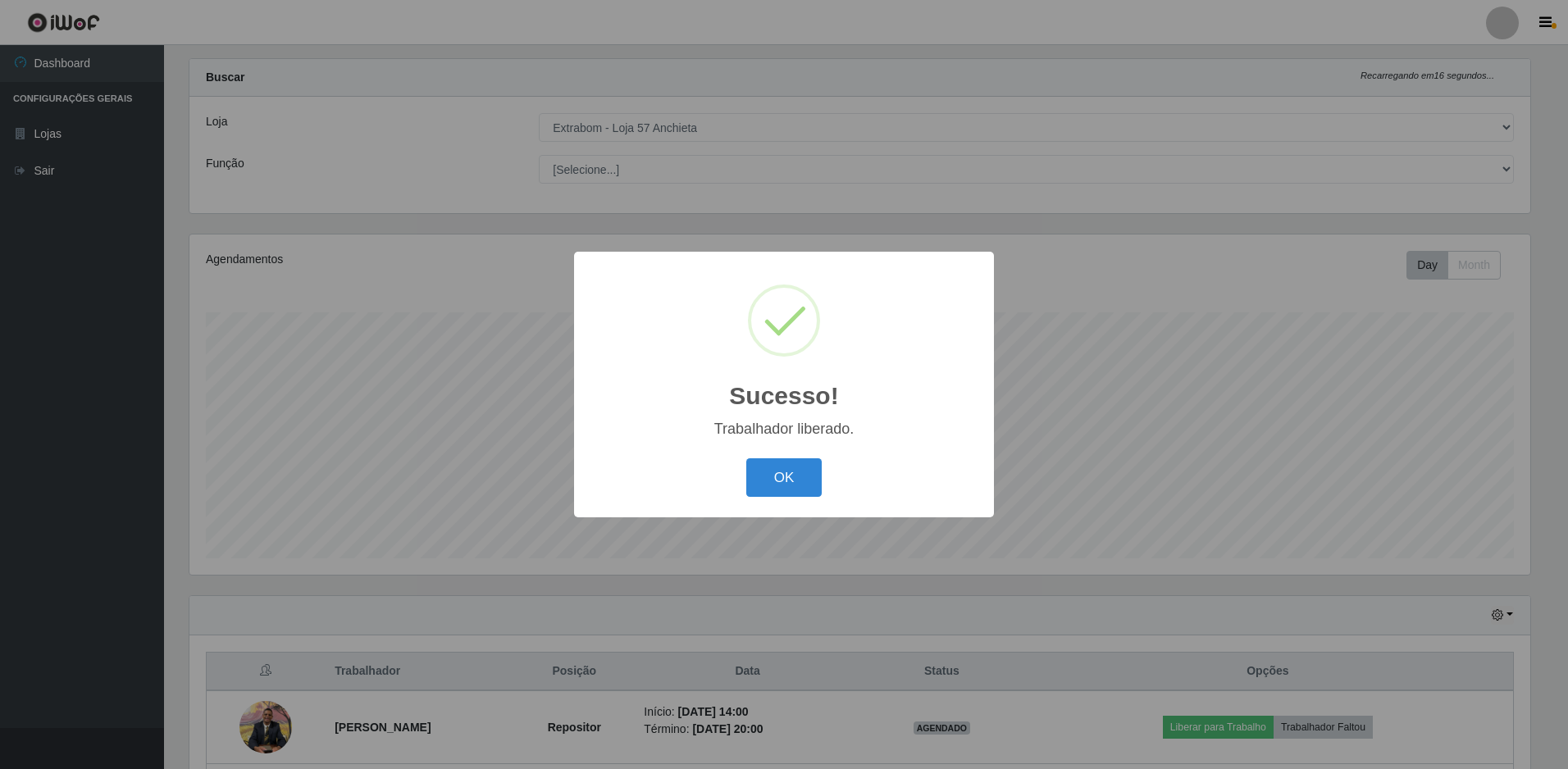
click at [746, 459] on button "OK" at bounding box center [784, 478] width 76 height 39
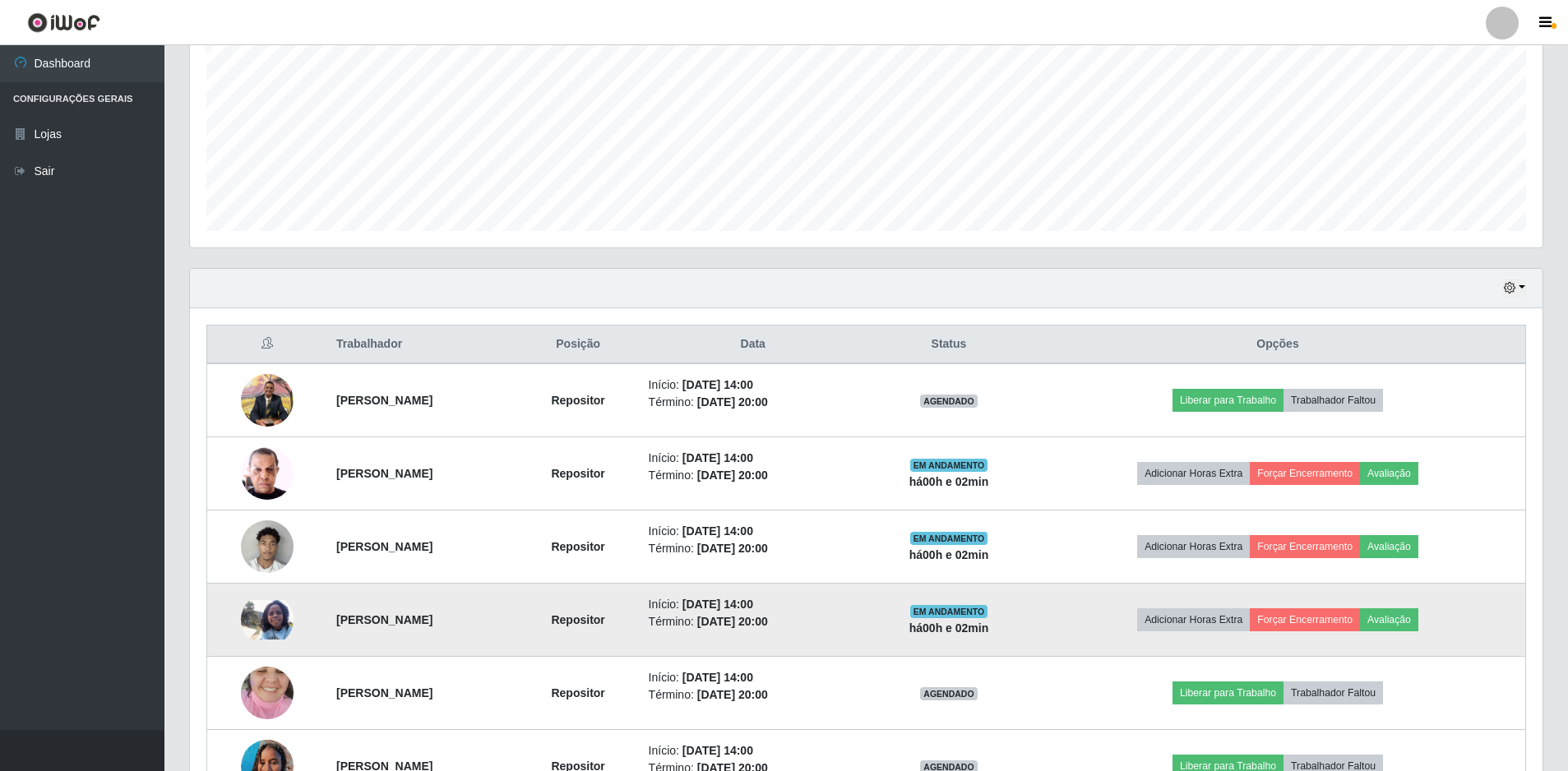
scroll to position [467, 0]
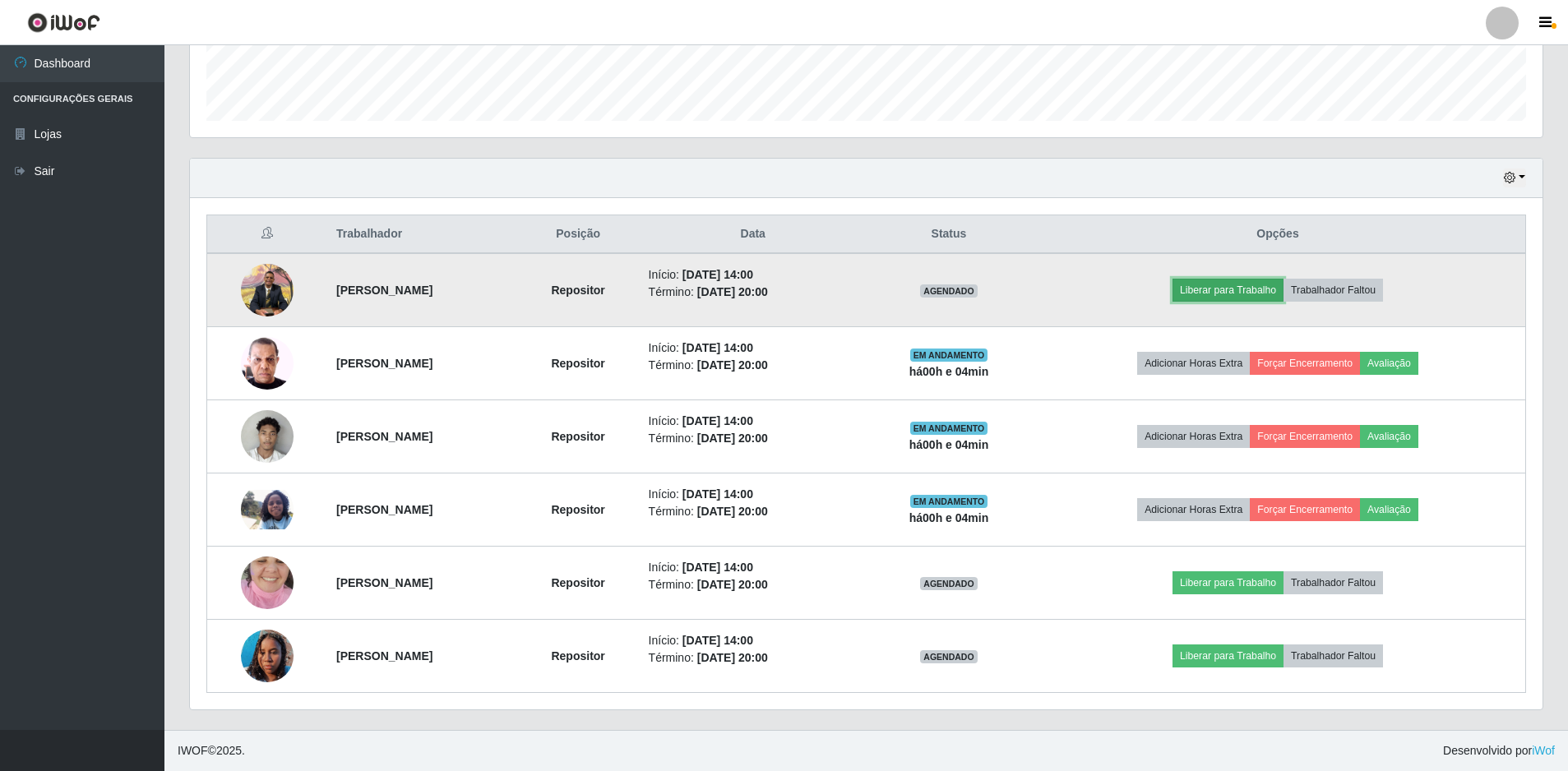
click at [1231, 294] on button "Liberar para Trabalho" at bounding box center [1228, 290] width 111 height 23
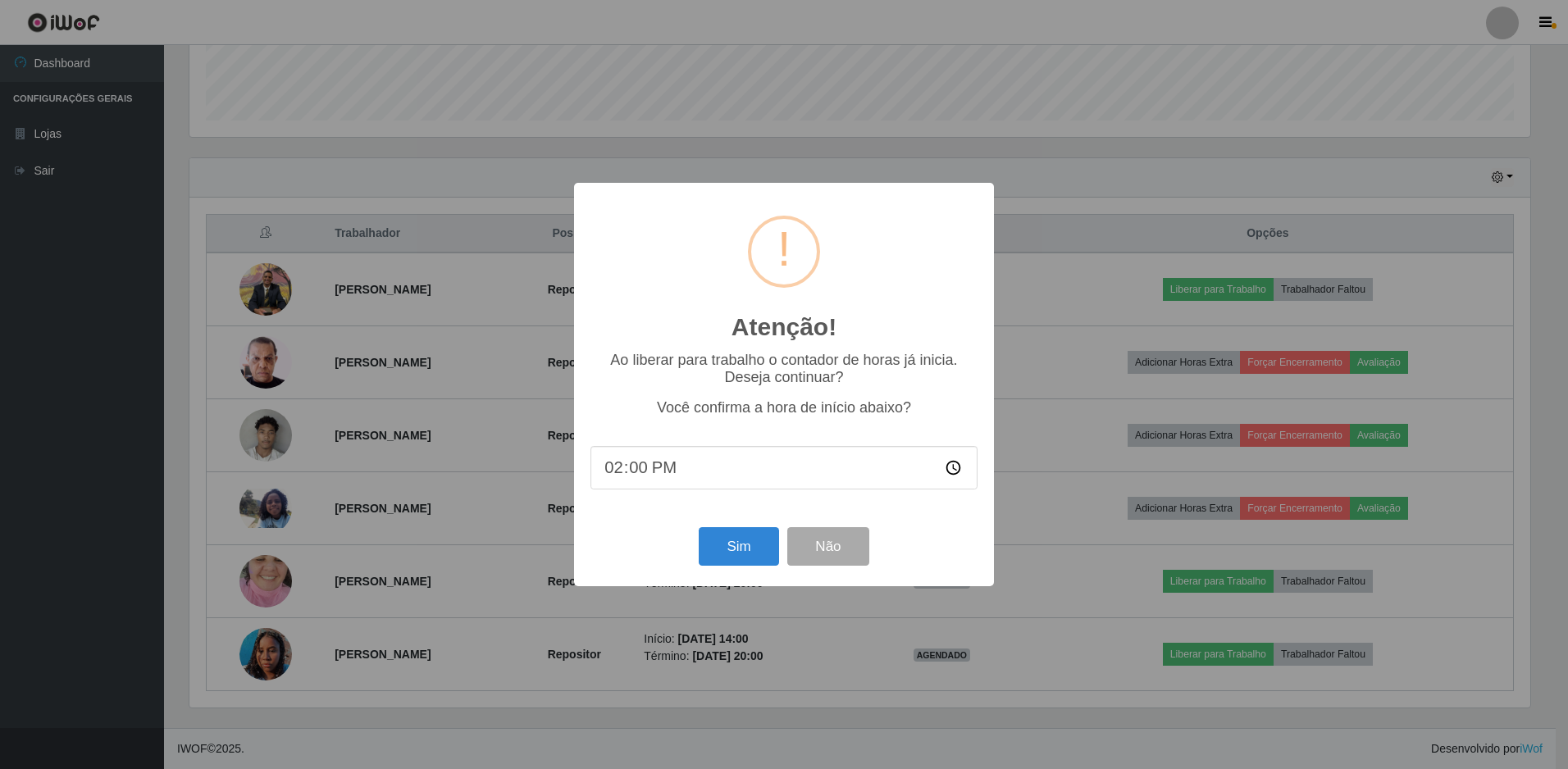
click at [638, 477] on input "14:00" at bounding box center [784, 467] width 387 height 43
type input "14:04"
click at [748, 543] on button "Sim" at bounding box center [738, 546] width 79 height 39
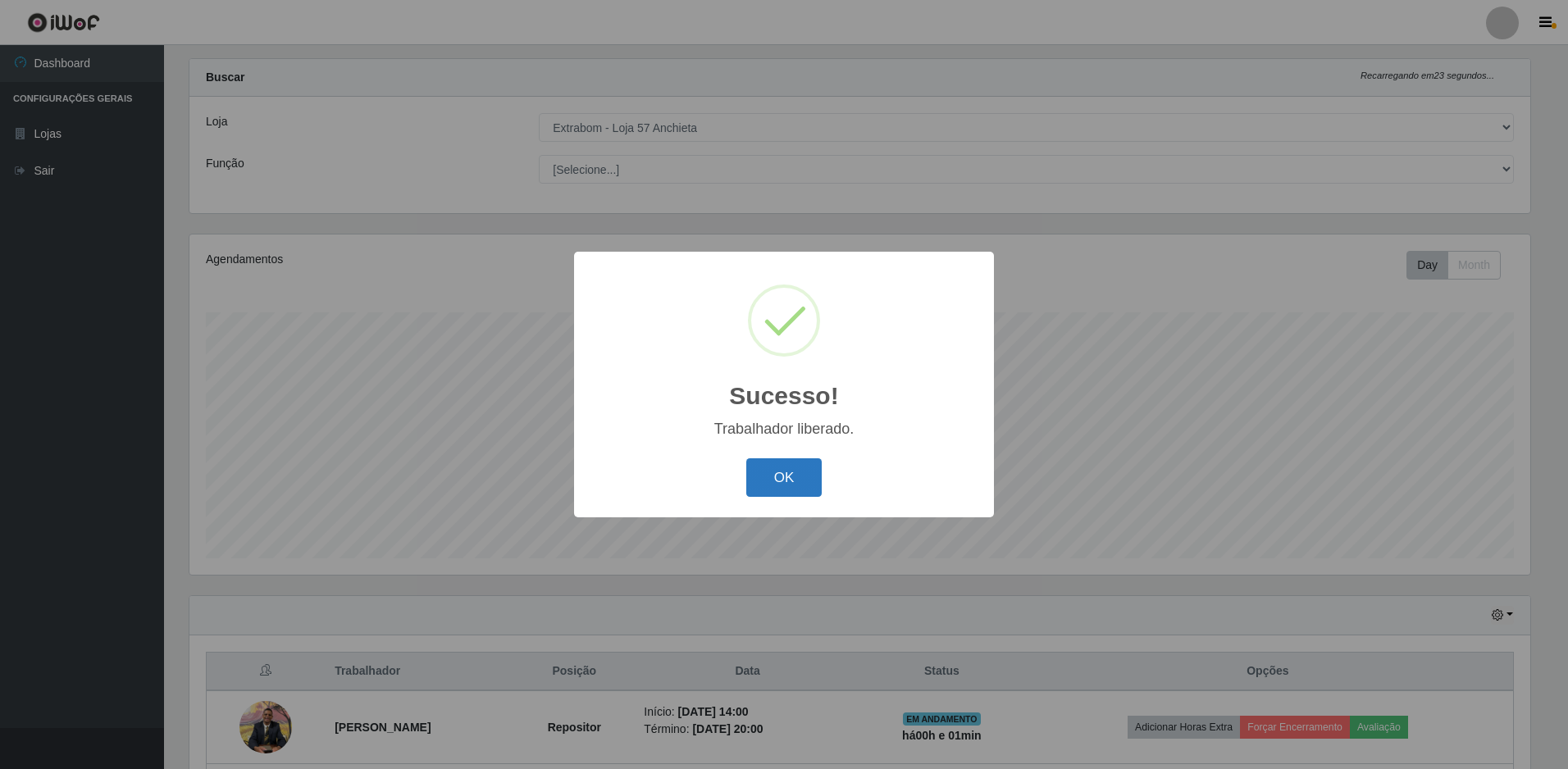
click at [765, 491] on button "OK" at bounding box center [784, 478] width 76 height 39
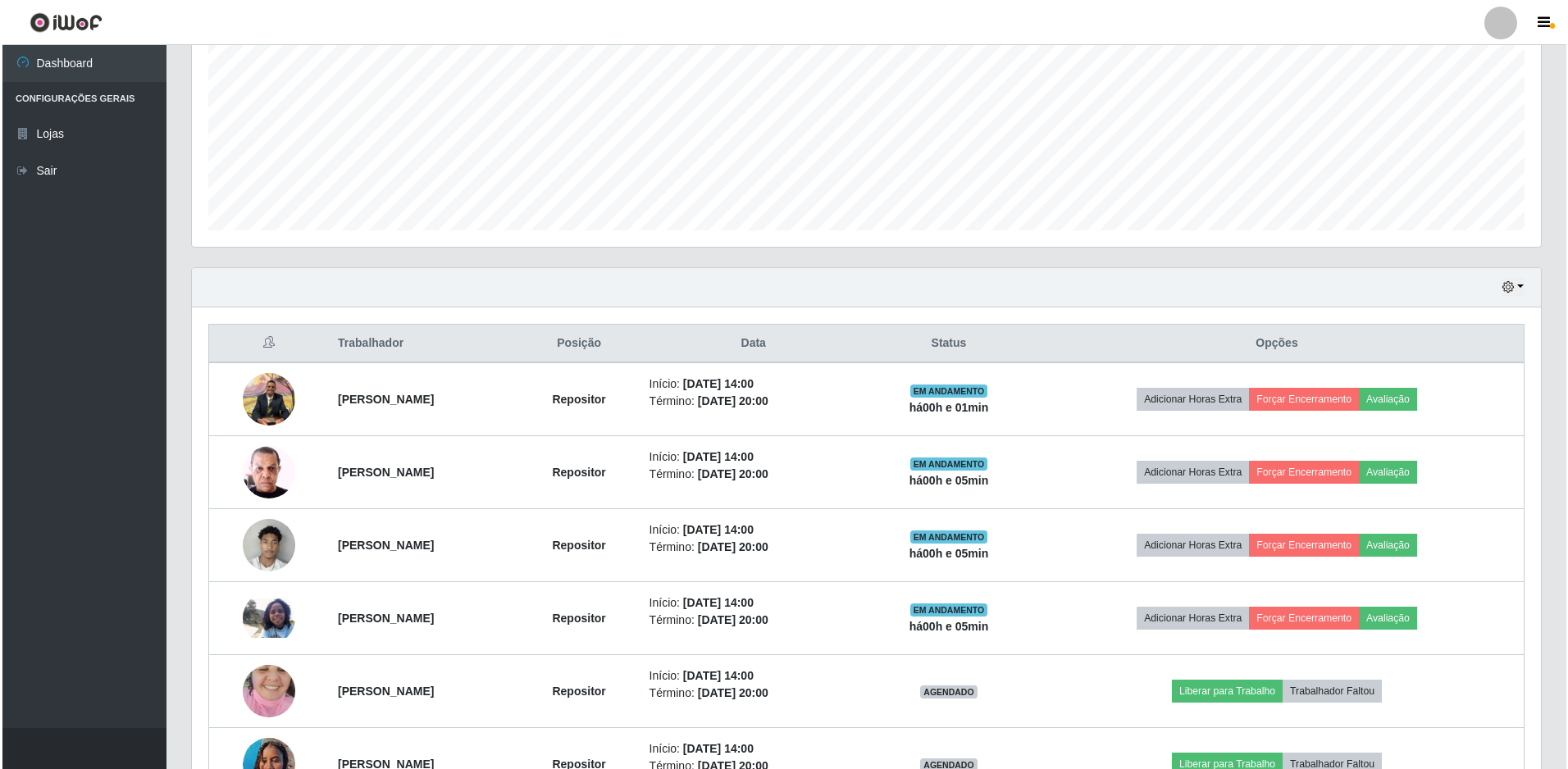
scroll to position [466, 0]
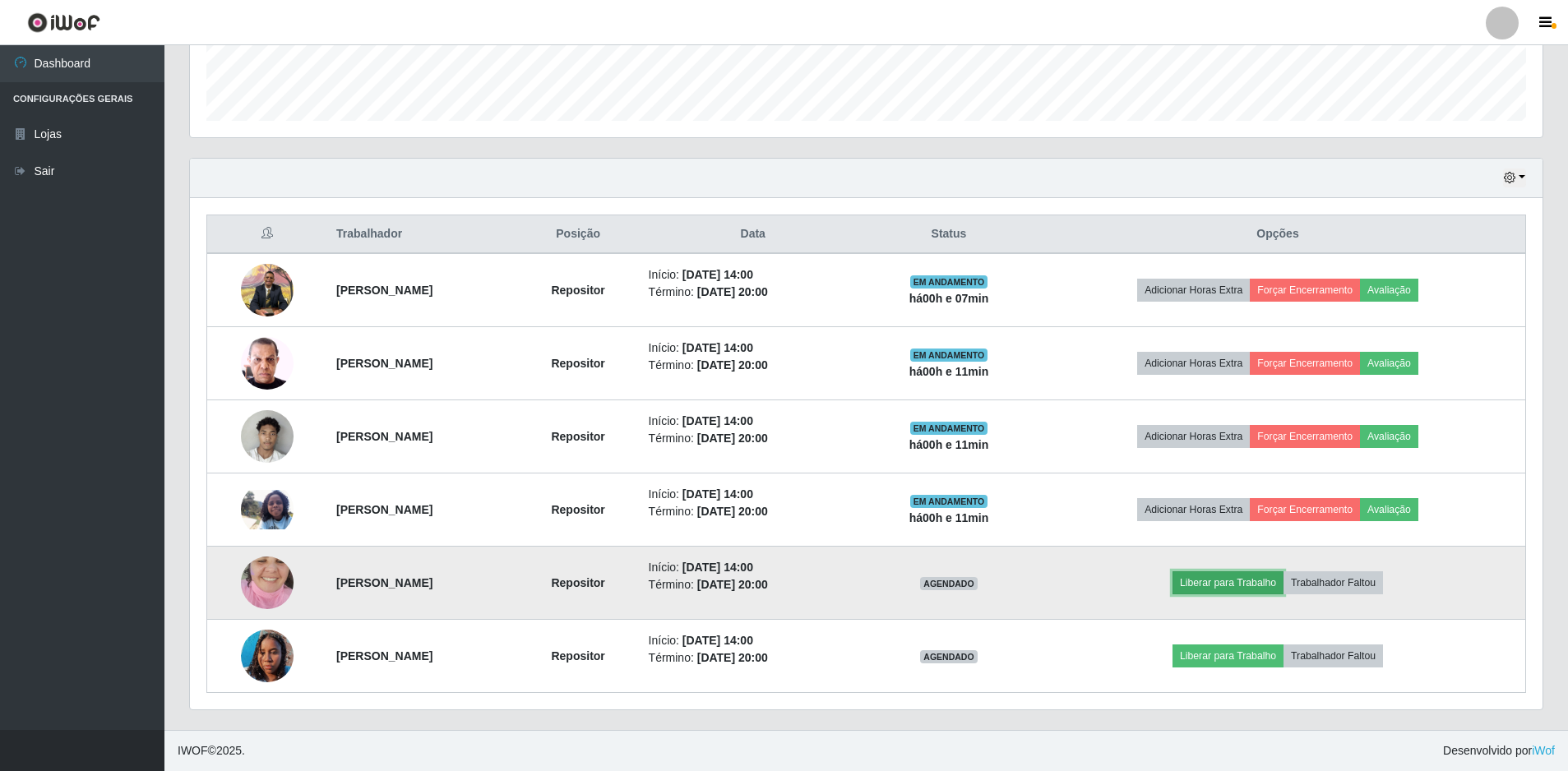
click at [1257, 587] on button "Liberar para Trabalho" at bounding box center [1228, 583] width 111 height 23
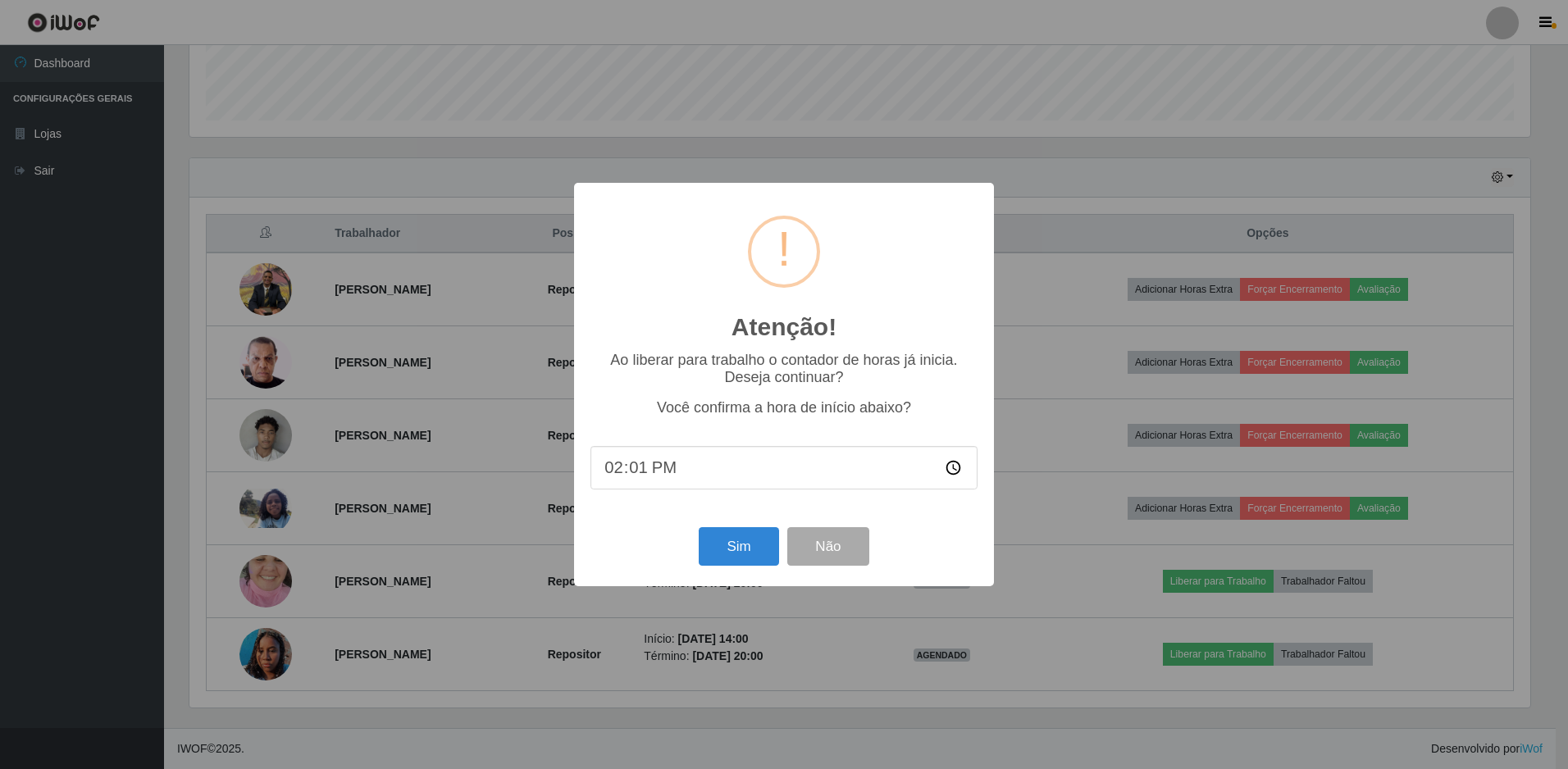
type input "14:12"
click at [735, 540] on button "Sim" at bounding box center [738, 546] width 79 height 39
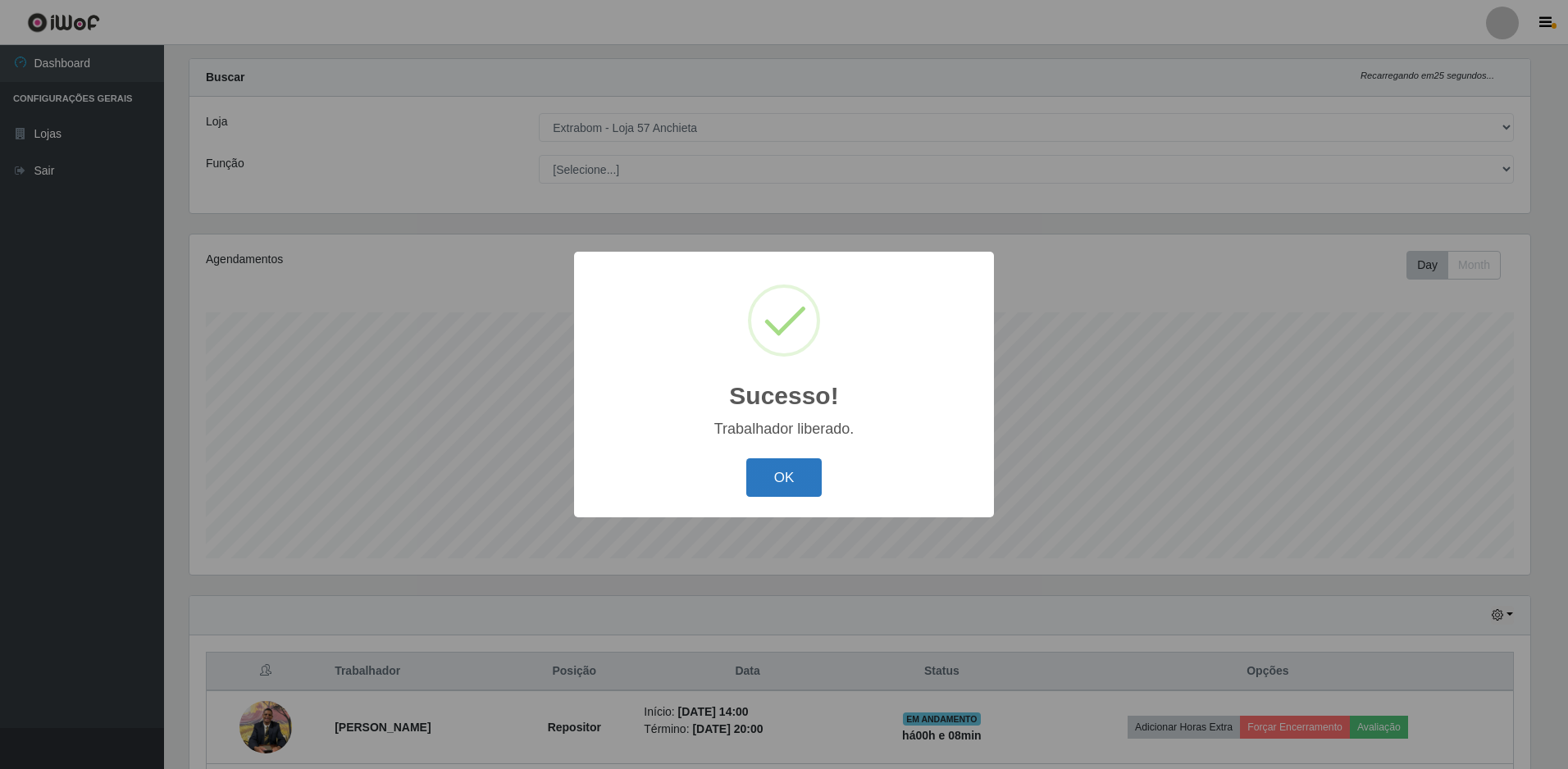
click at [779, 479] on button "OK" at bounding box center [784, 478] width 76 height 39
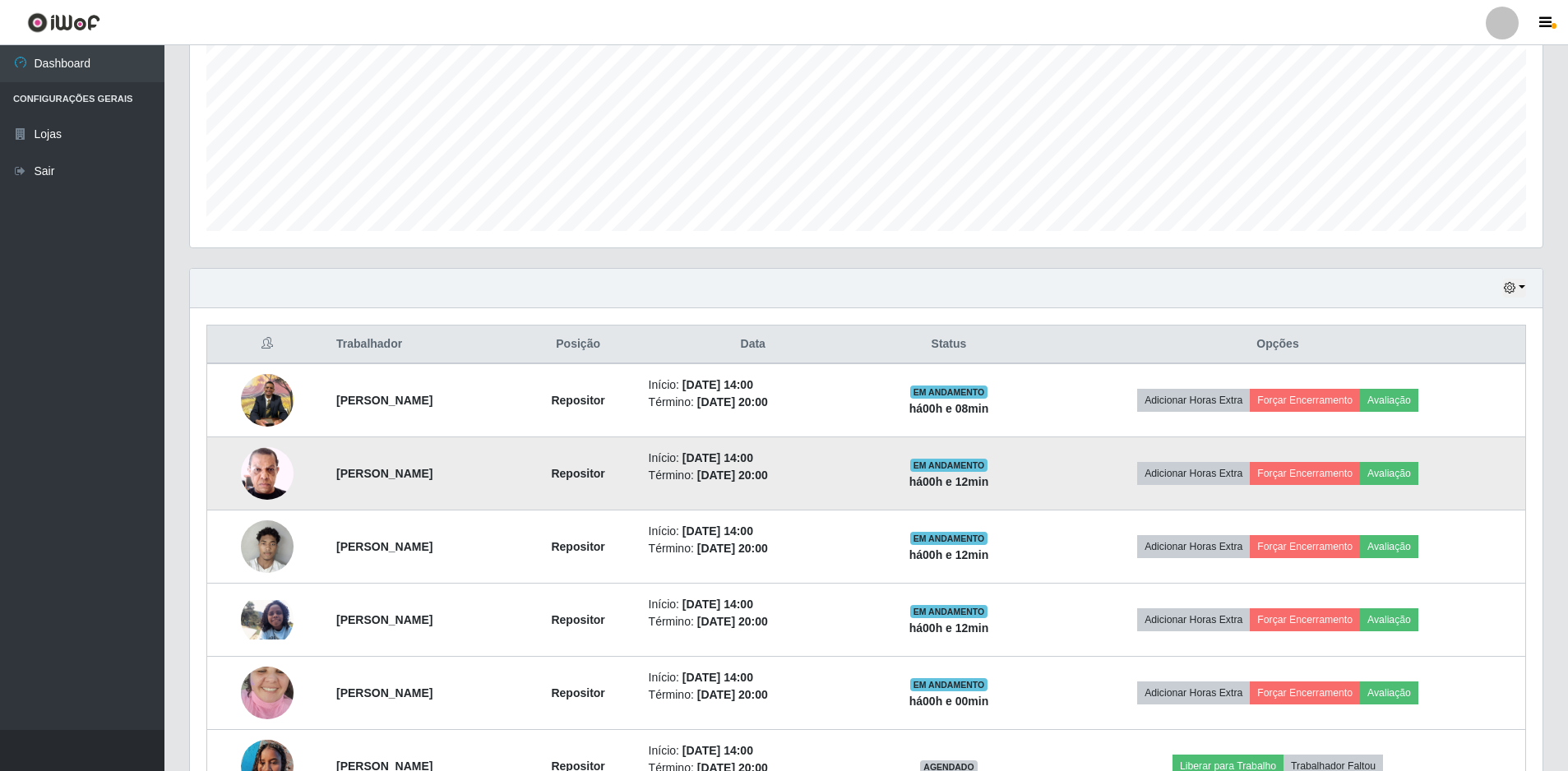
scroll to position [439, 0]
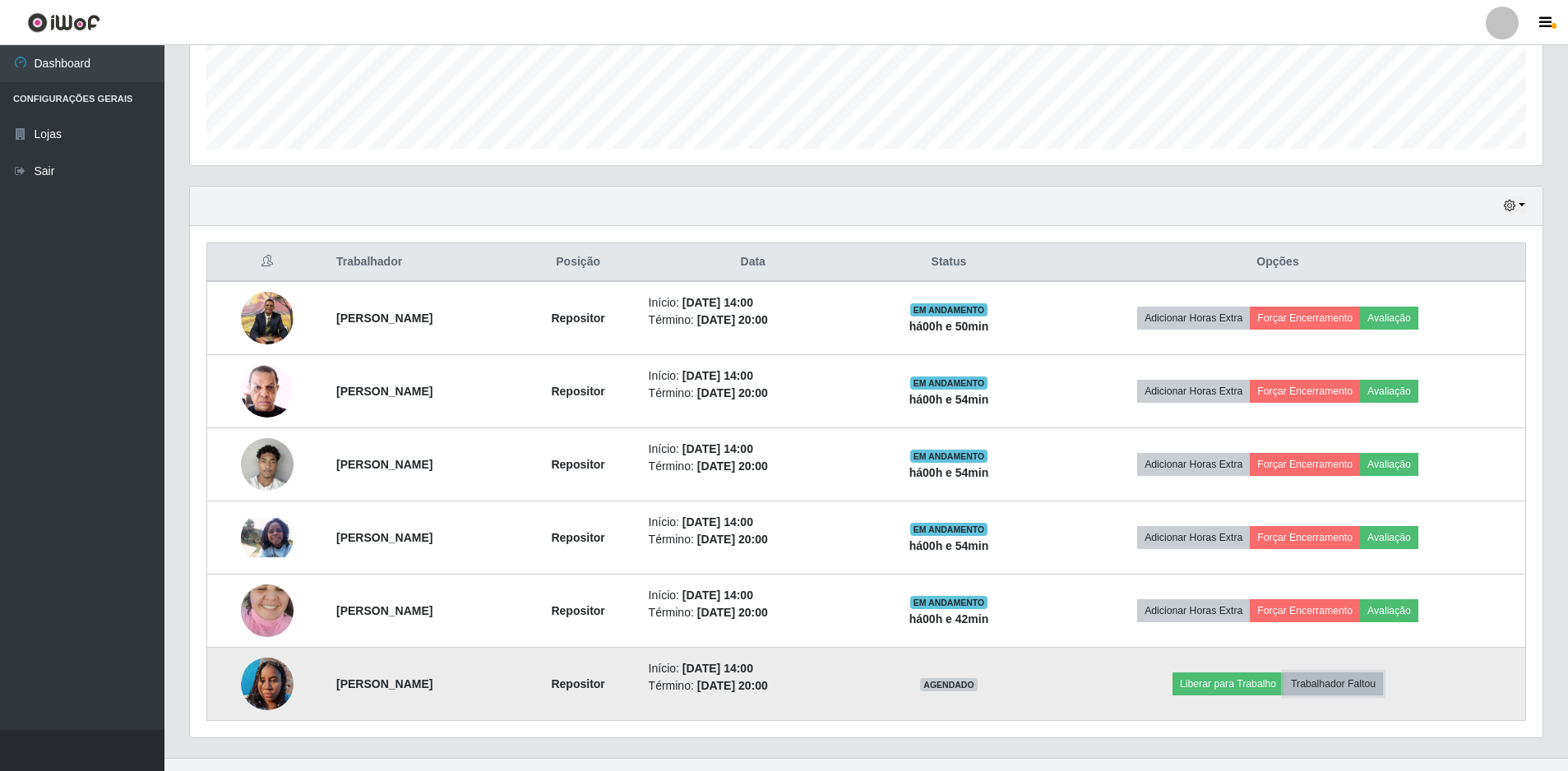
click at [1346, 681] on button "Trabalhador Faltou" at bounding box center [1333, 684] width 99 height 23
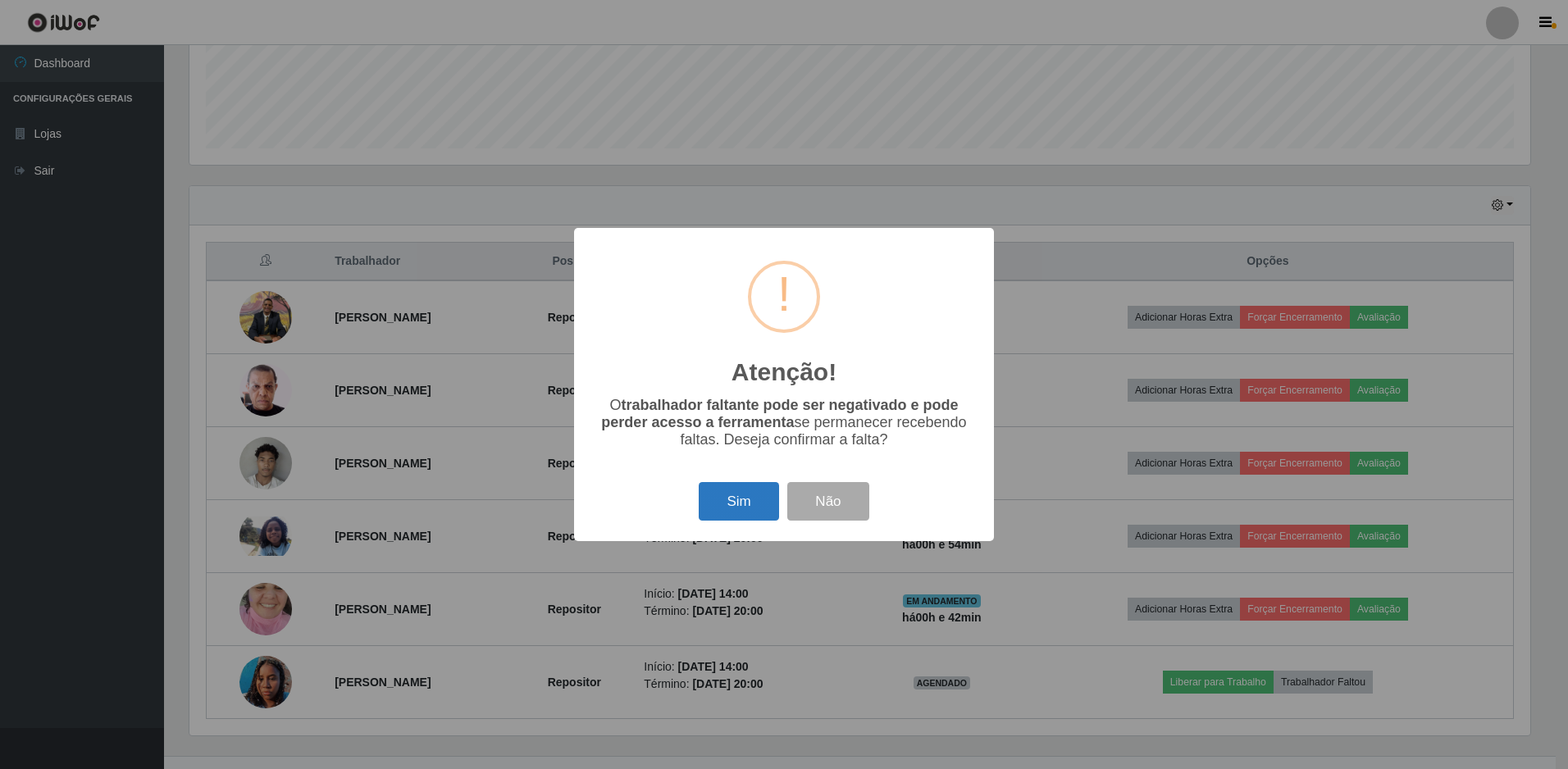
click at [746, 495] on button "Sim" at bounding box center [738, 501] width 79 height 39
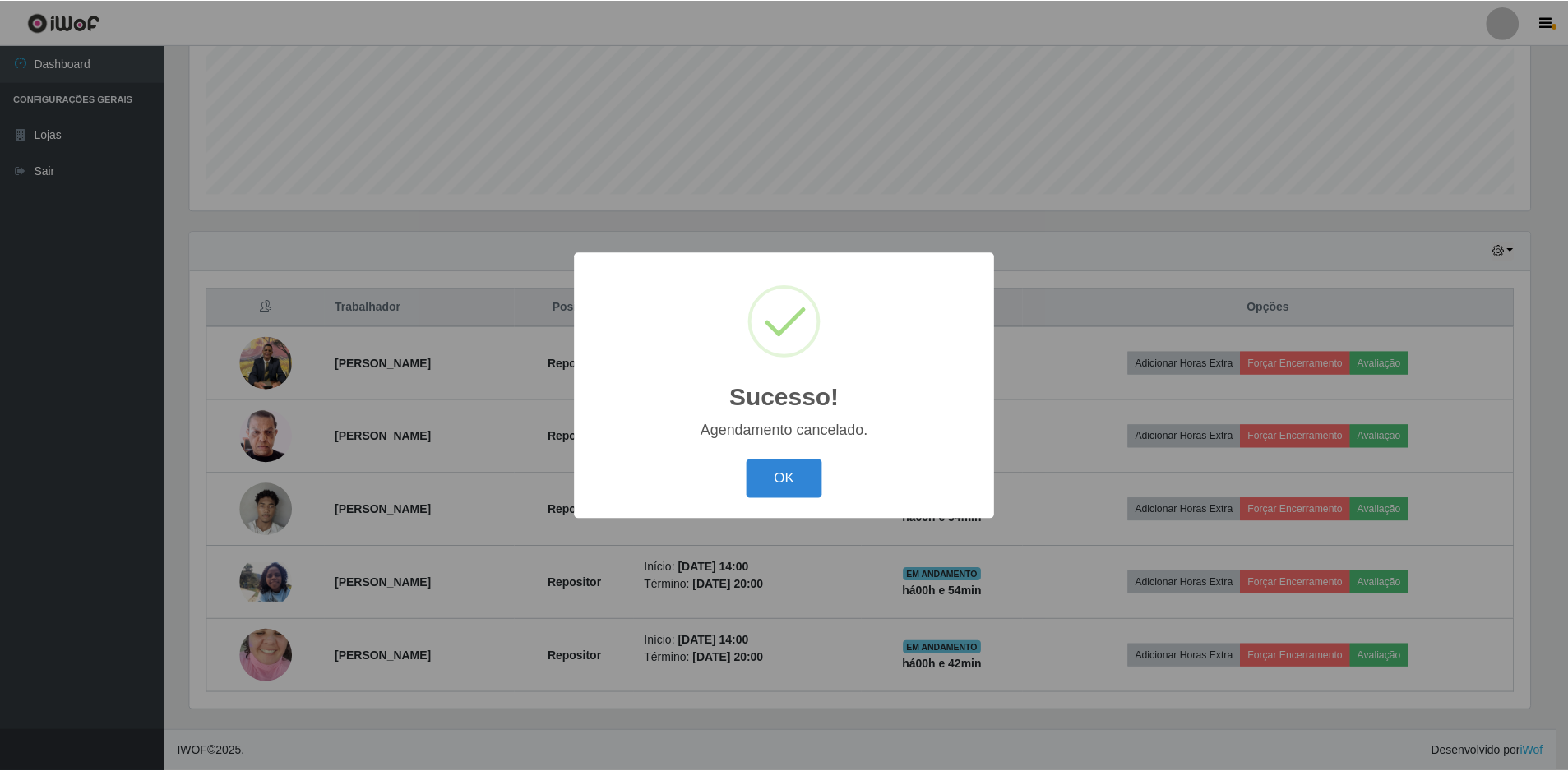
scroll to position [393, 0]
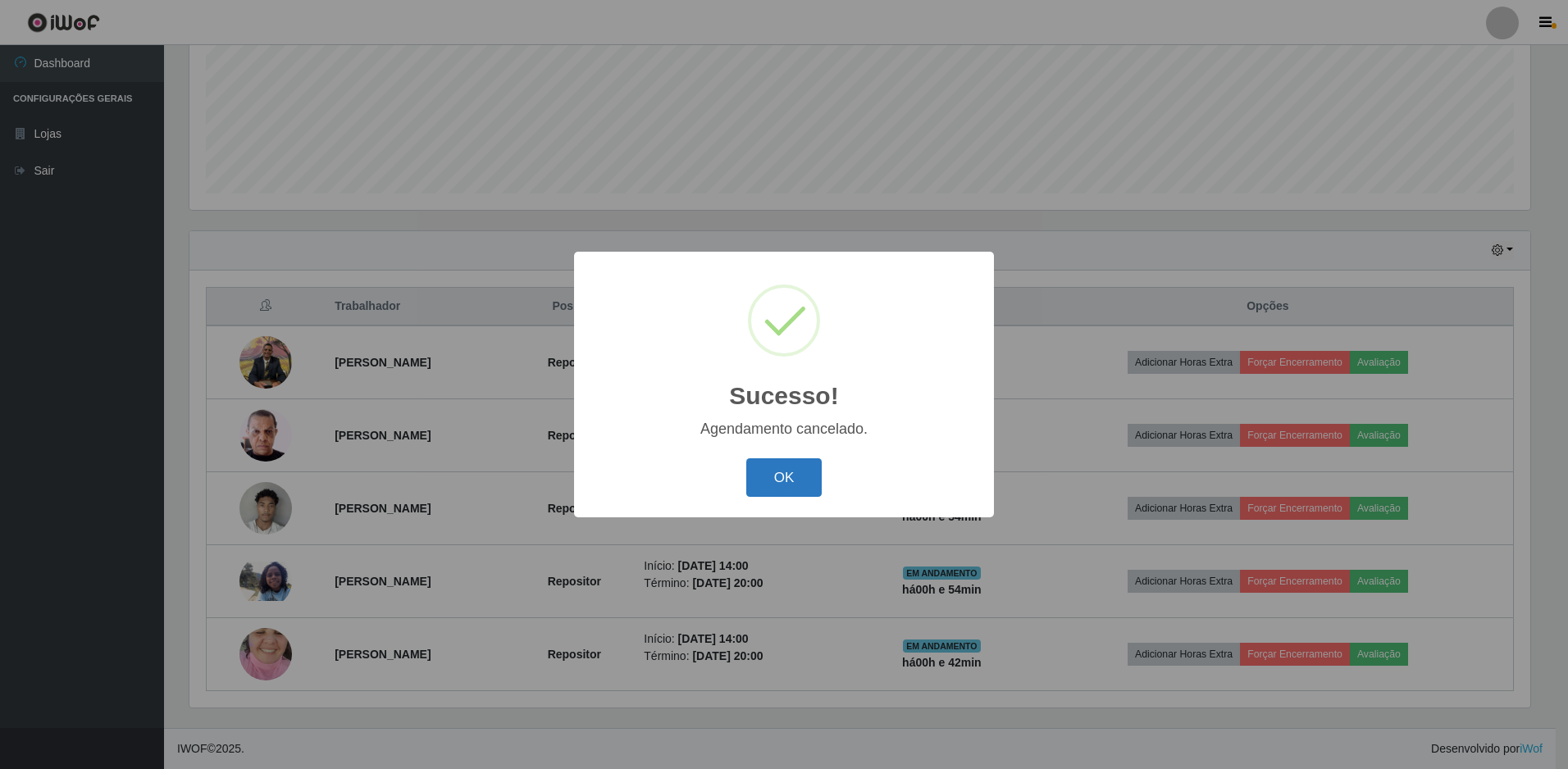
click at [793, 472] on button "OK" at bounding box center [784, 478] width 76 height 39
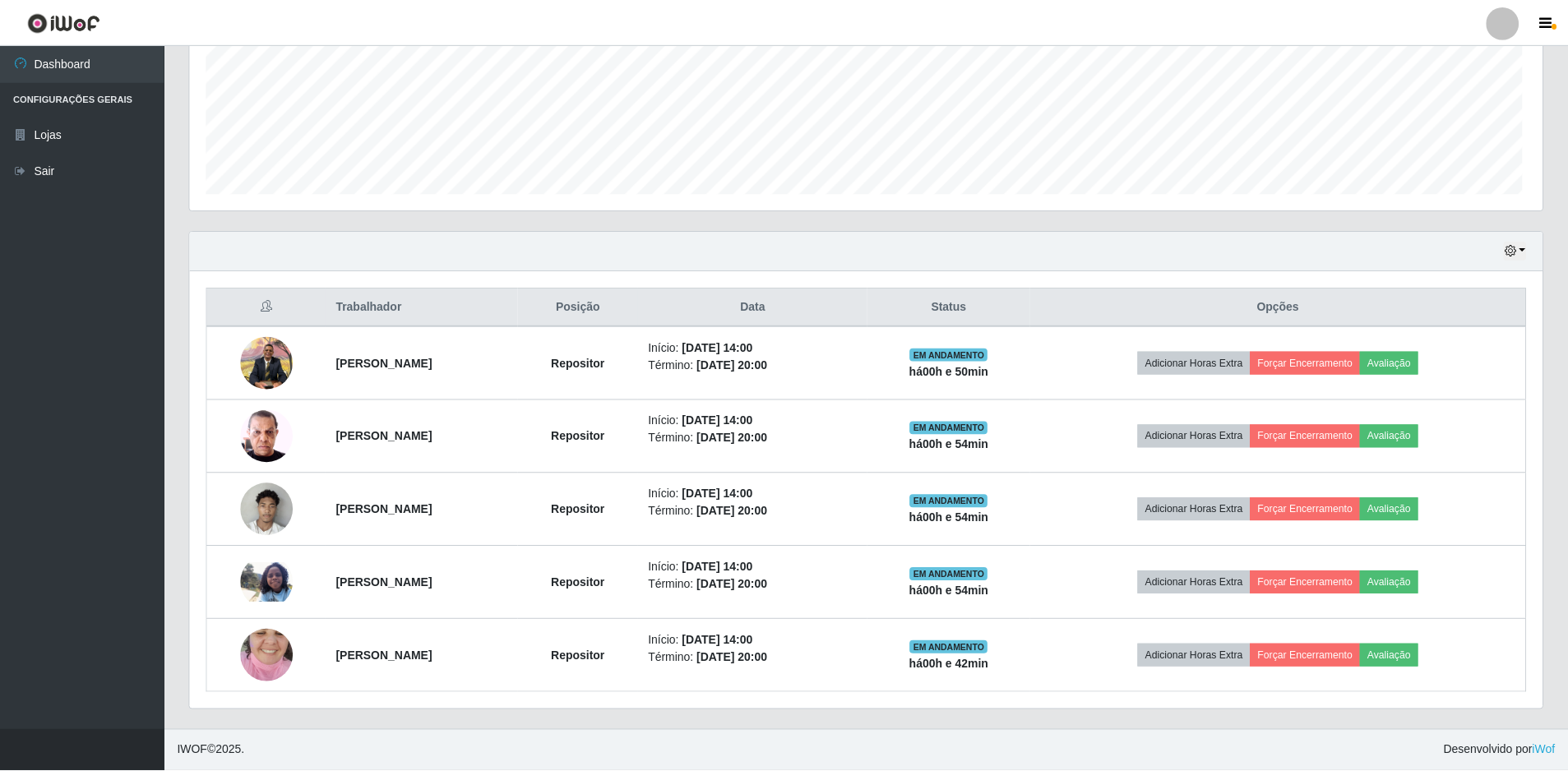
scroll to position [341, 1353]
